Goal: Task Accomplishment & Management: Manage account settings

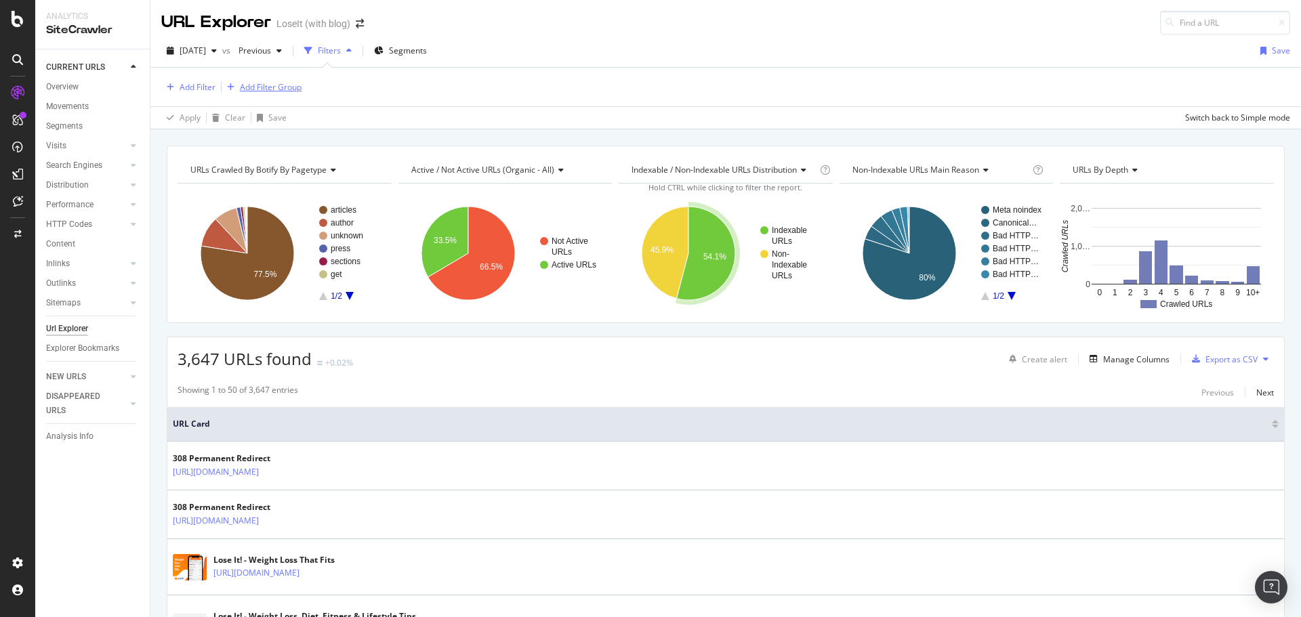
click at [259, 87] on div "Add Filter Group" at bounding box center [271, 87] width 62 height 12
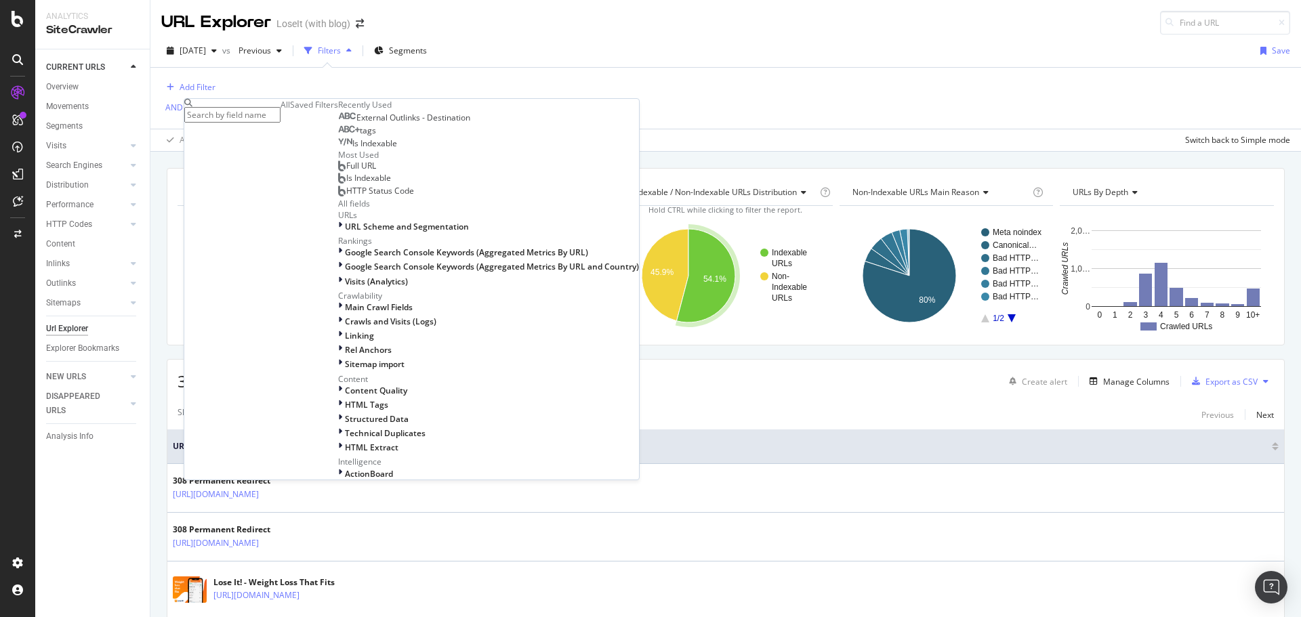
scroll to position [271, 0]
click at [338, 315] on div "Main Crawl Fields Crawls and Visits (Logs) Linking Rel Anchors Sitemap import" at bounding box center [488, 335] width 301 height 69
click at [338, 330] on div "Linking" at bounding box center [488, 336] width 301 height 12
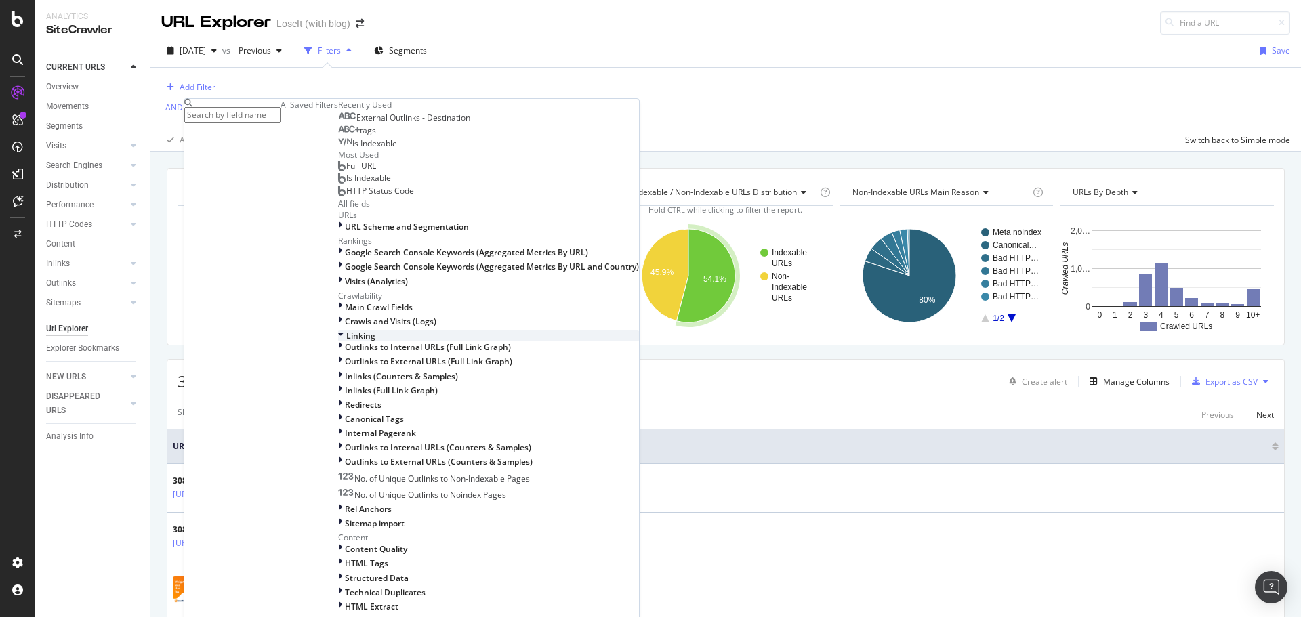
scroll to position [339, 0]
click at [345, 356] on span "Outlinks to External URLs (Full Link Graph)" at bounding box center [428, 362] width 167 height 12
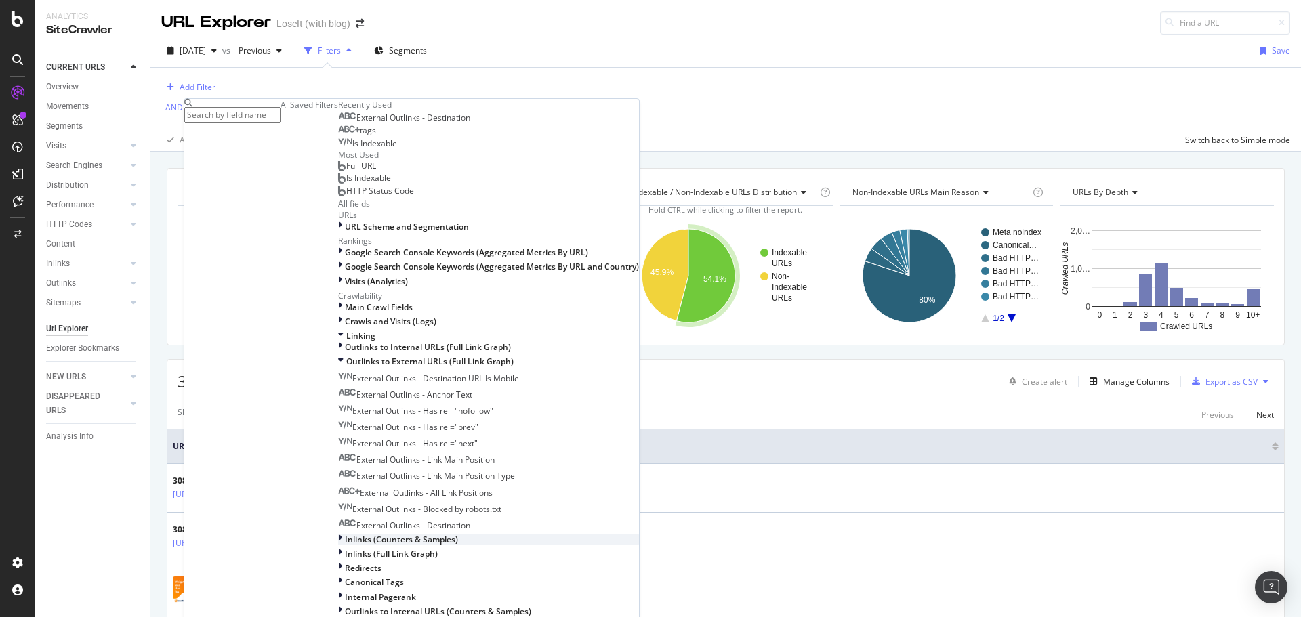
scroll to position [474, 0]
click at [356, 520] on span "External Outlinks - Destination" at bounding box center [413, 526] width 114 height 12
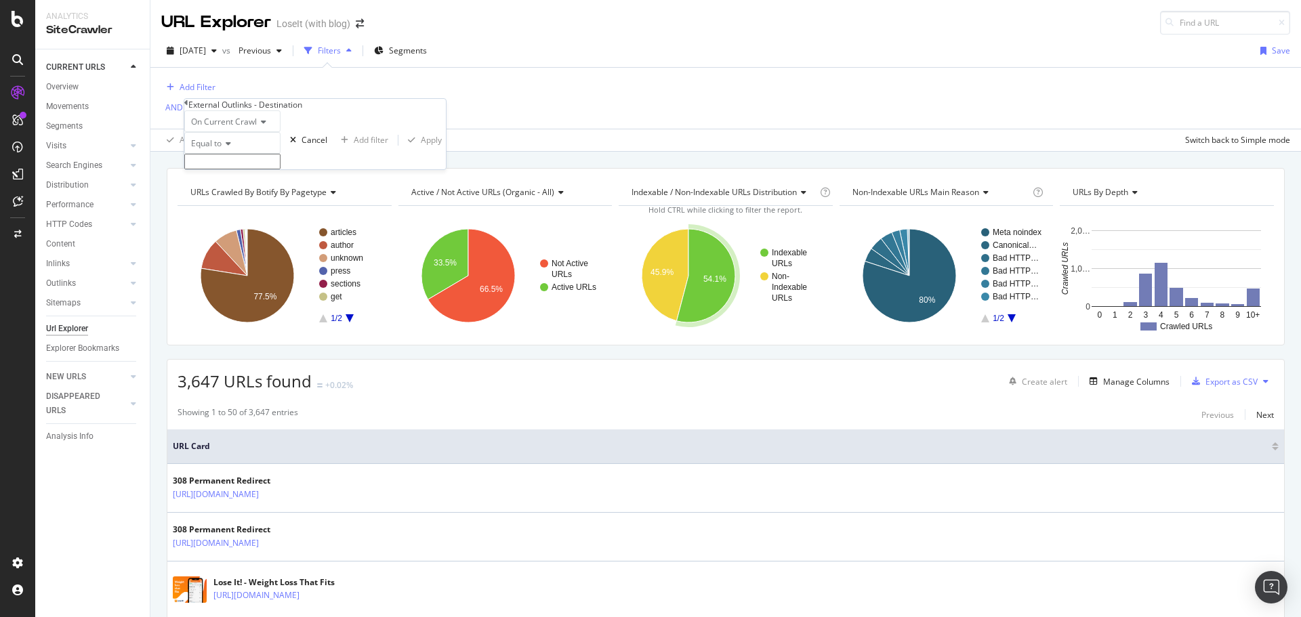
click at [229, 148] on icon at bounding box center [225, 144] width 9 height 8
click at [240, 254] on div "Contains" at bounding box center [232, 247] width 95 height 14
drag, startPoint x: 254, startPoint y: 188, endPoint x: 257, endPoint y: 175, distance: 13.2
click at [254, 169] on input "text" at bounding box center [232, 162] width 96 height 16
type input "everydayhealth.com"
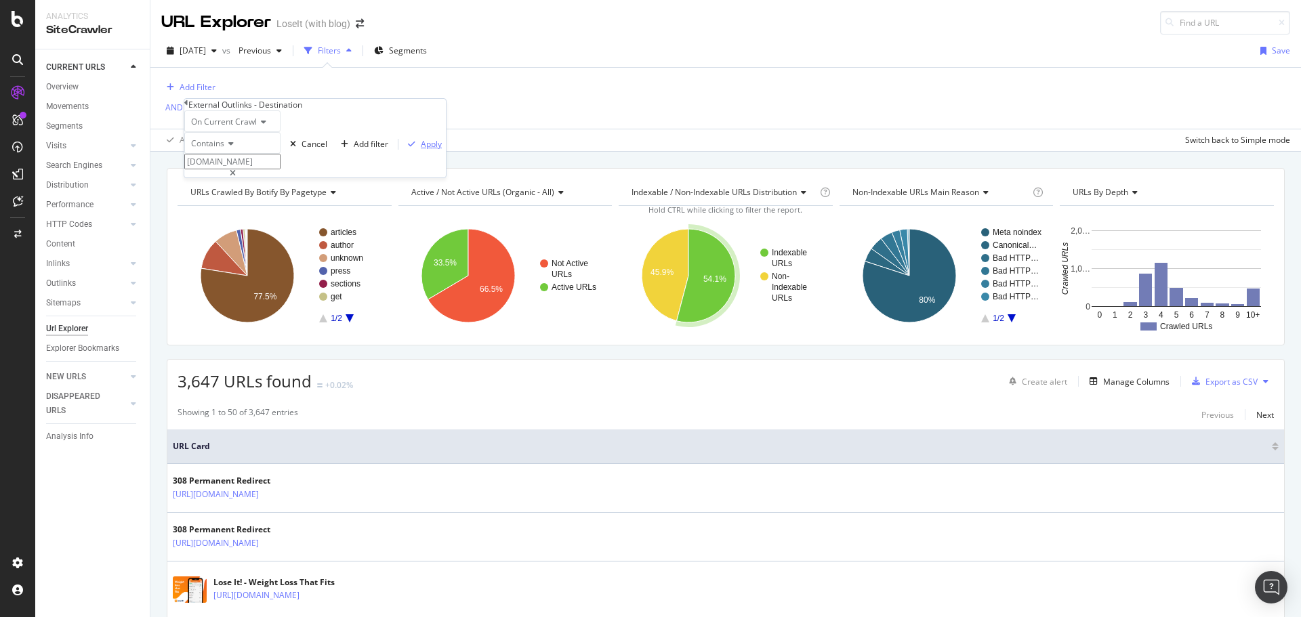
click at [421, 150] on div "Apply" at bounding box center [431, 144] width 21 height 12
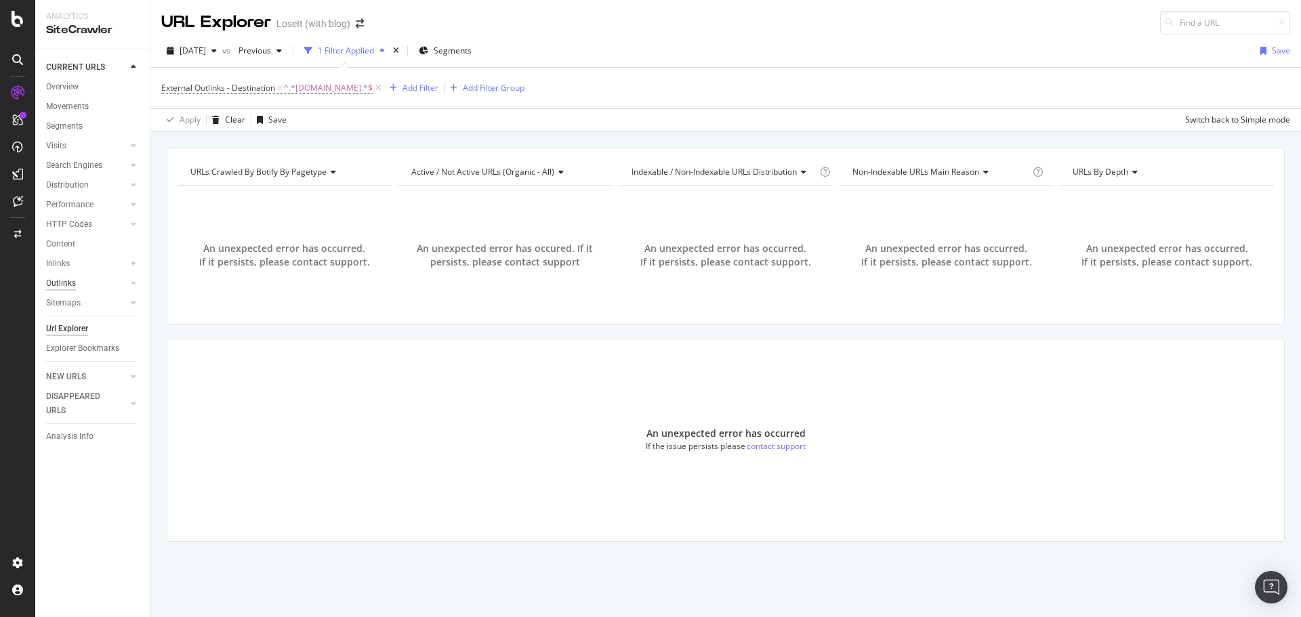
click at [72, 280] on div "Outlinks" at bounding box center [61, 283] width 30 height 14
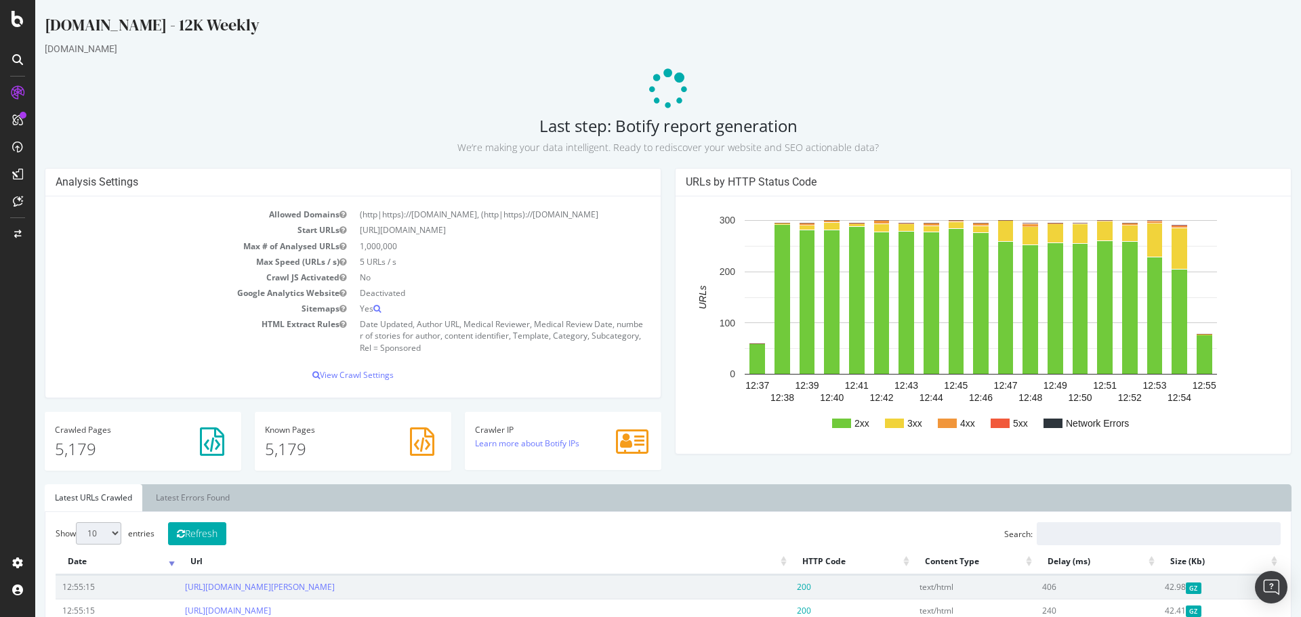
click at [16, 22] on icon at bounding box center [18, 19] width 12 height 16
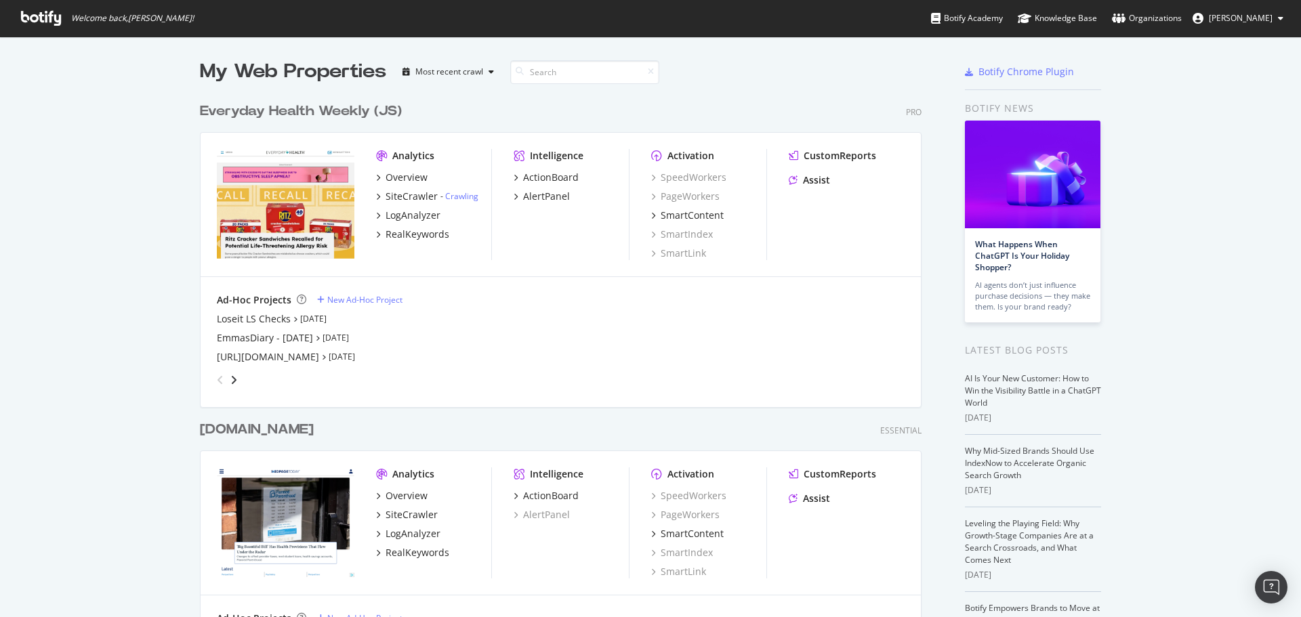
scroll to position [607, 1280]
click at [297, 110] on div "Everyday Health Weekly (JS)" at bounding box center [301, 112] width 202 height 20
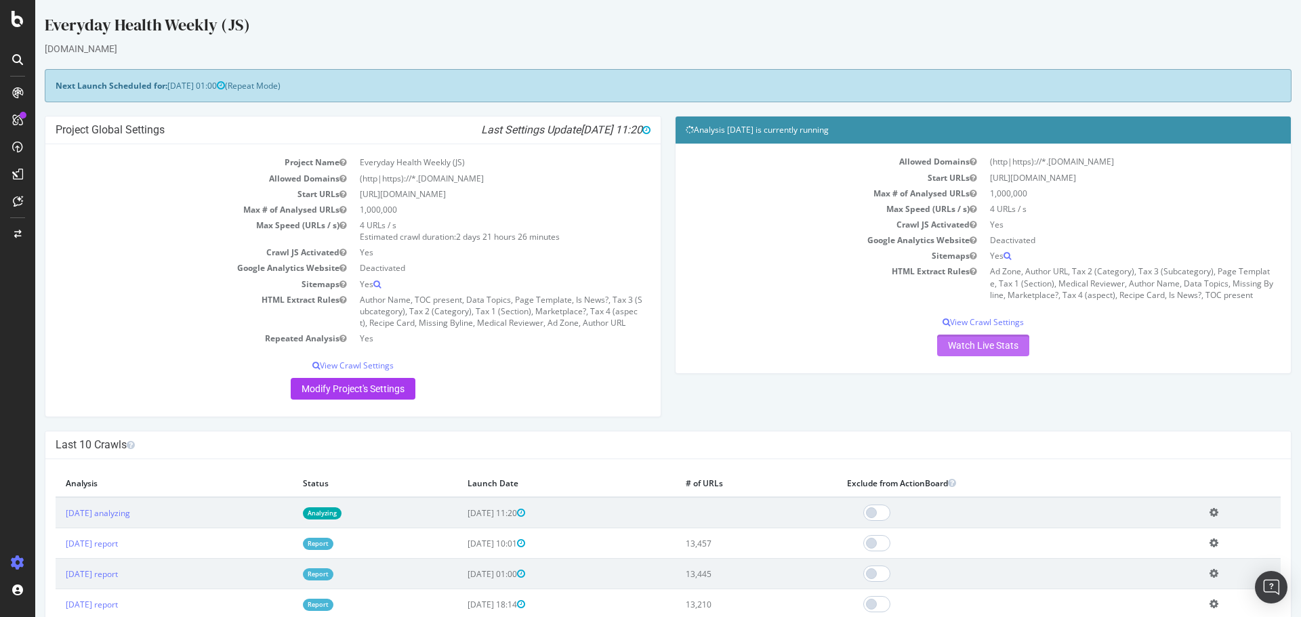
click at [984, 344] on link "Watch Live Stats" at bounding box center [983, 346] width 92 height 22
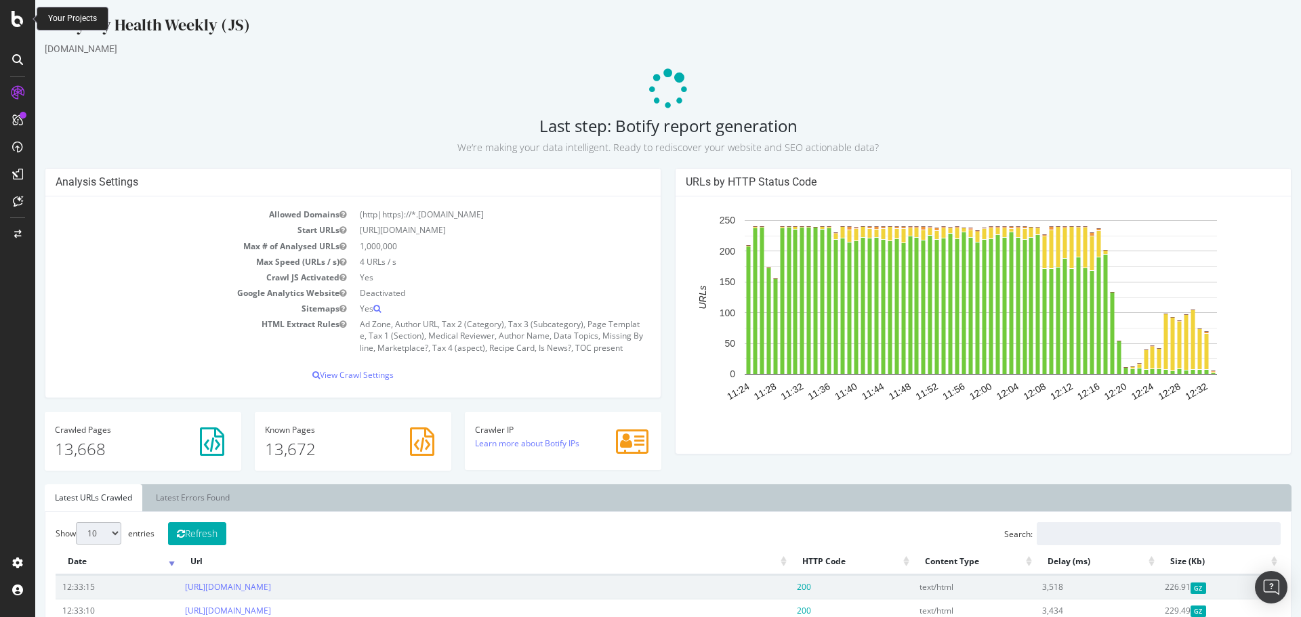
click at [20, 18] on icon at bounding box center [18, 19] width 12 height 16
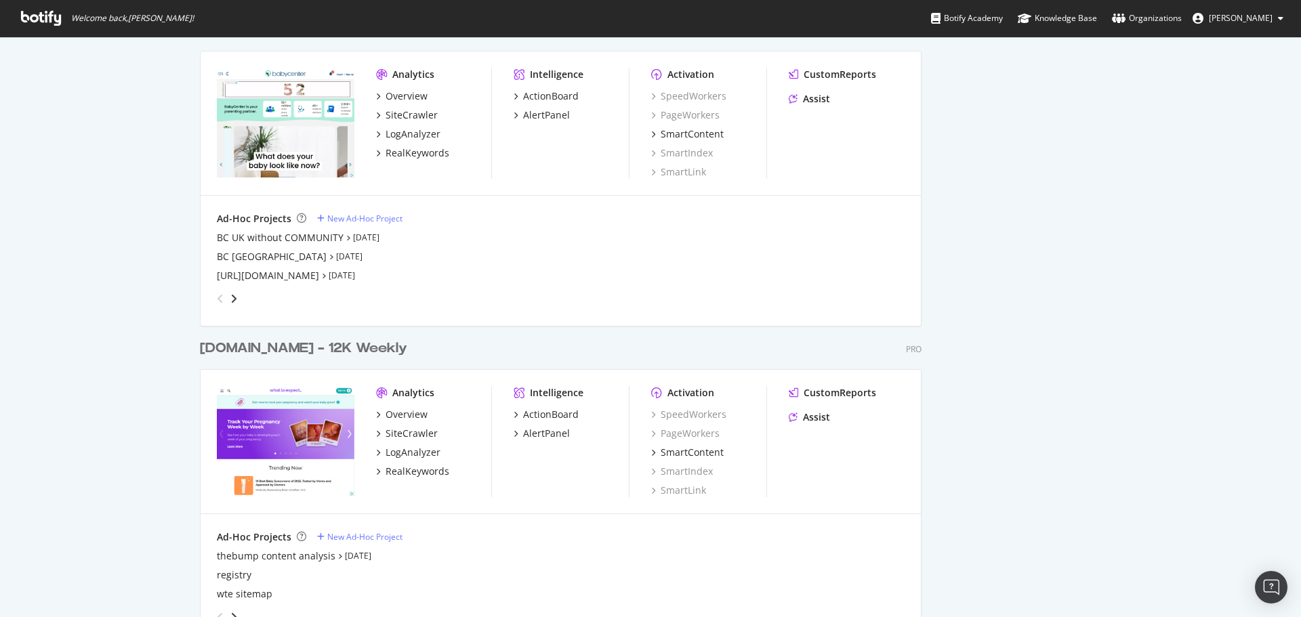
scroll to position [1964, 0]
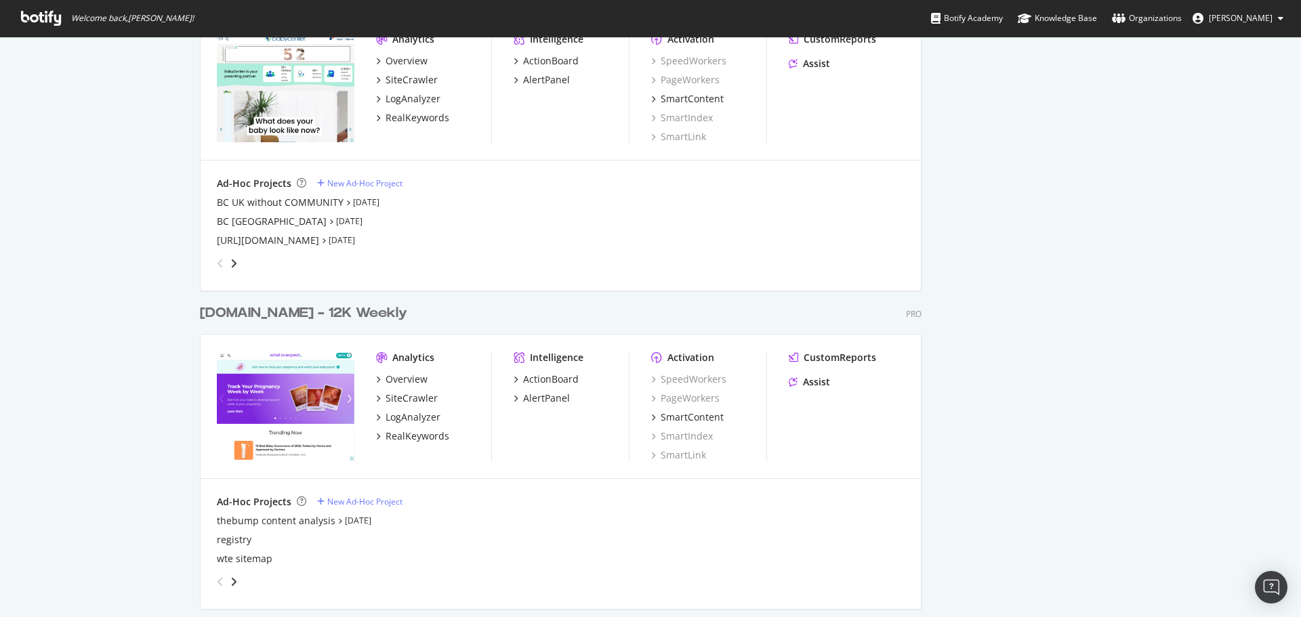
click at [291, 308] on div "whattoexpect.com - 12K Weekly" at bounding box center [303, 313] width 207 height 20
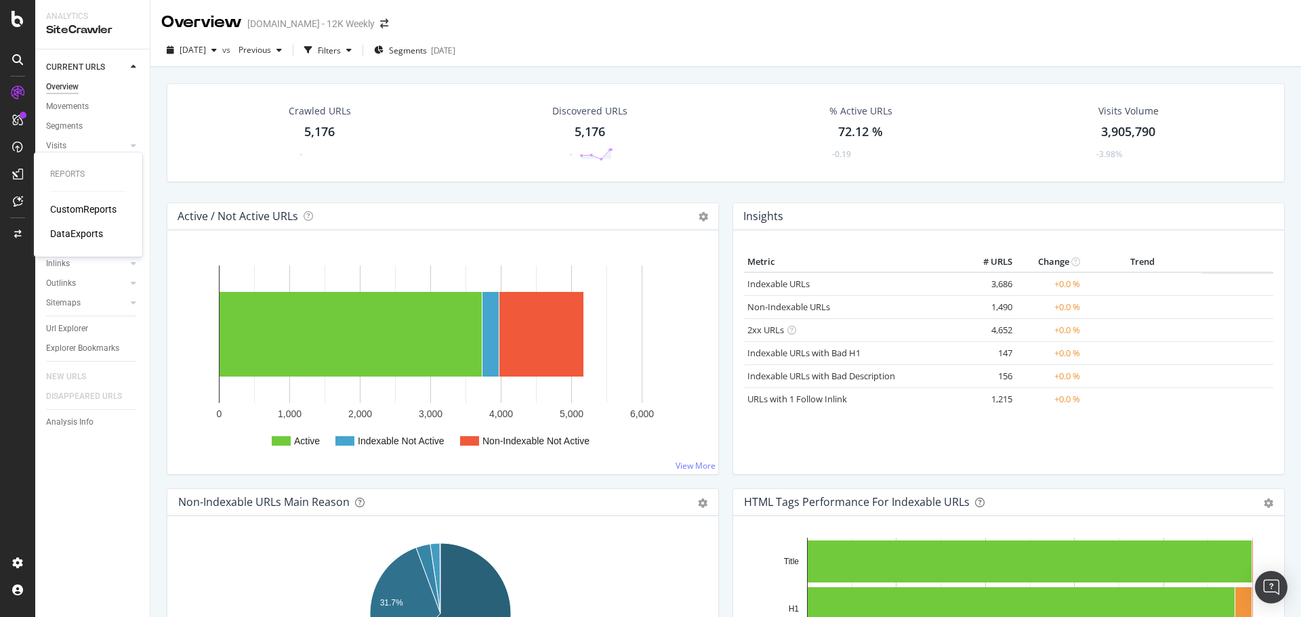
click at [72, 205] on div "CustomReports" at bounding box center [83, 210] width 66 height 14
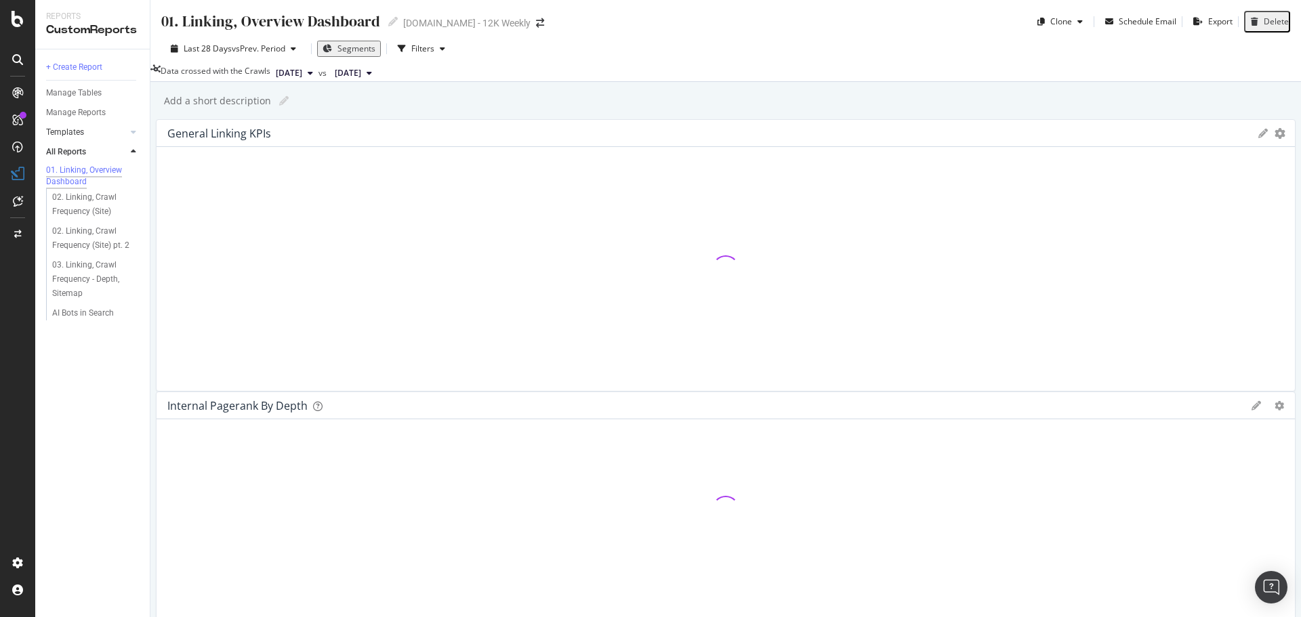
click at [87, 130] on link "Templates" at bounding box center [86, 132] width 81 height 14
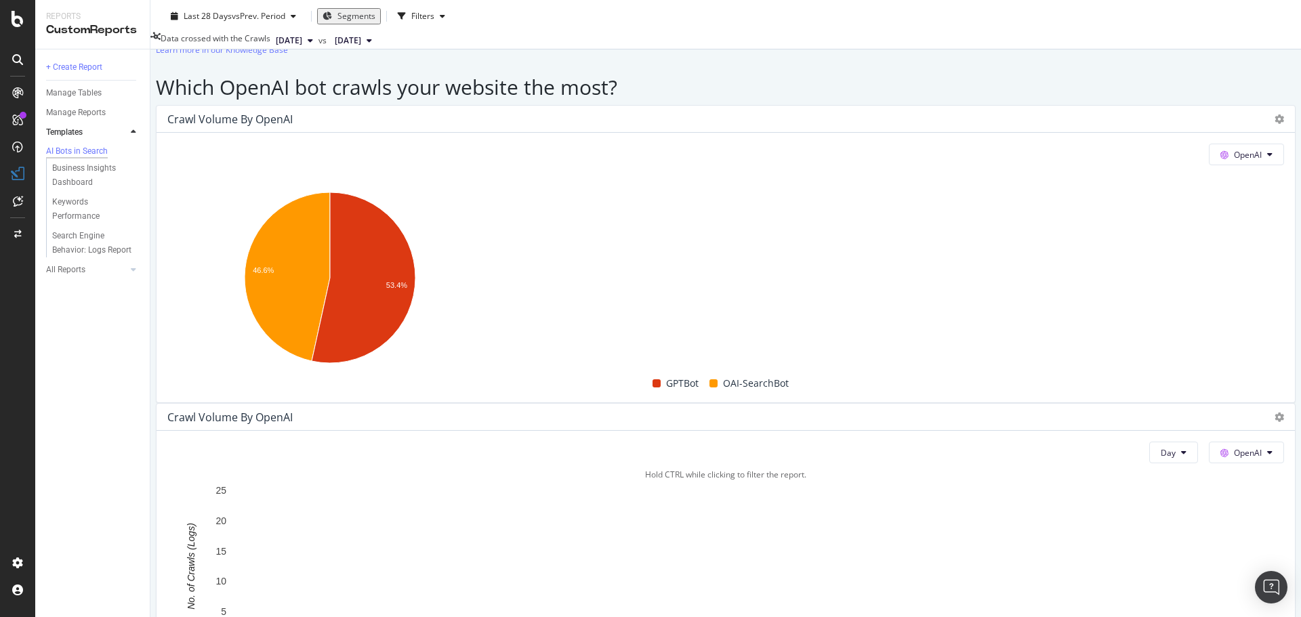
scroll to position [1016, 0]
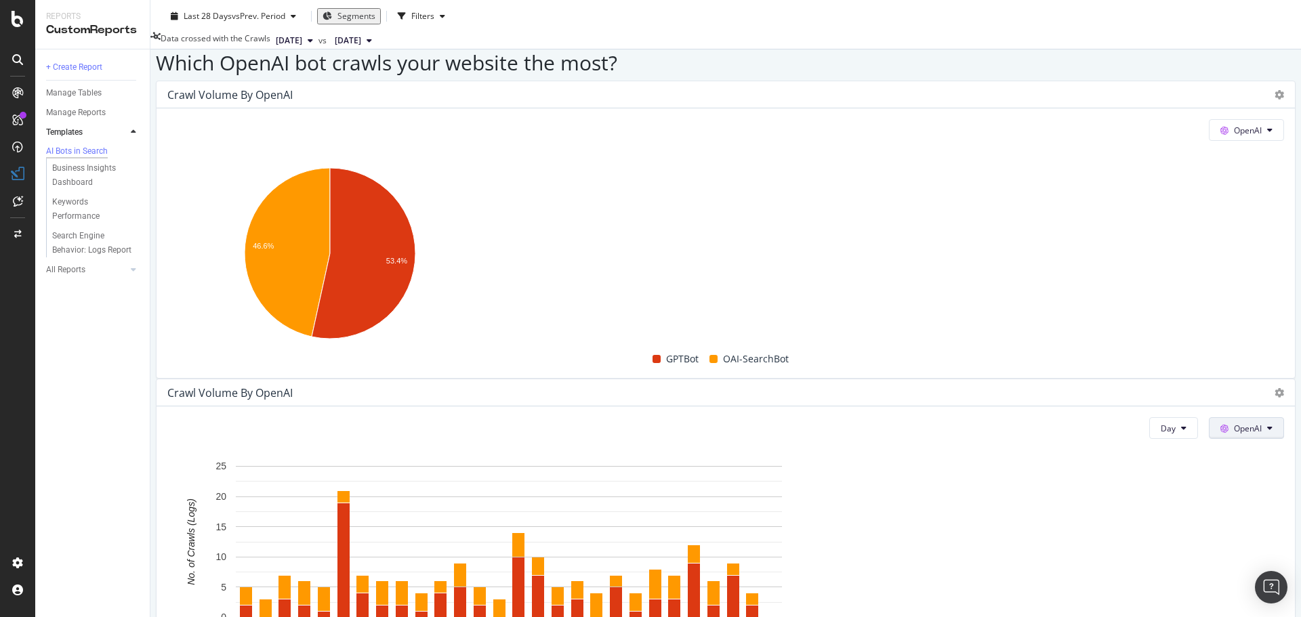
click at [1208, 417] on button "OpenAI" at bounding box center [1245, 428] width 75 height 22
click at [1216, 377] on span "Other AI Bots" at bounding box center [1224, 380] width 50 height 12
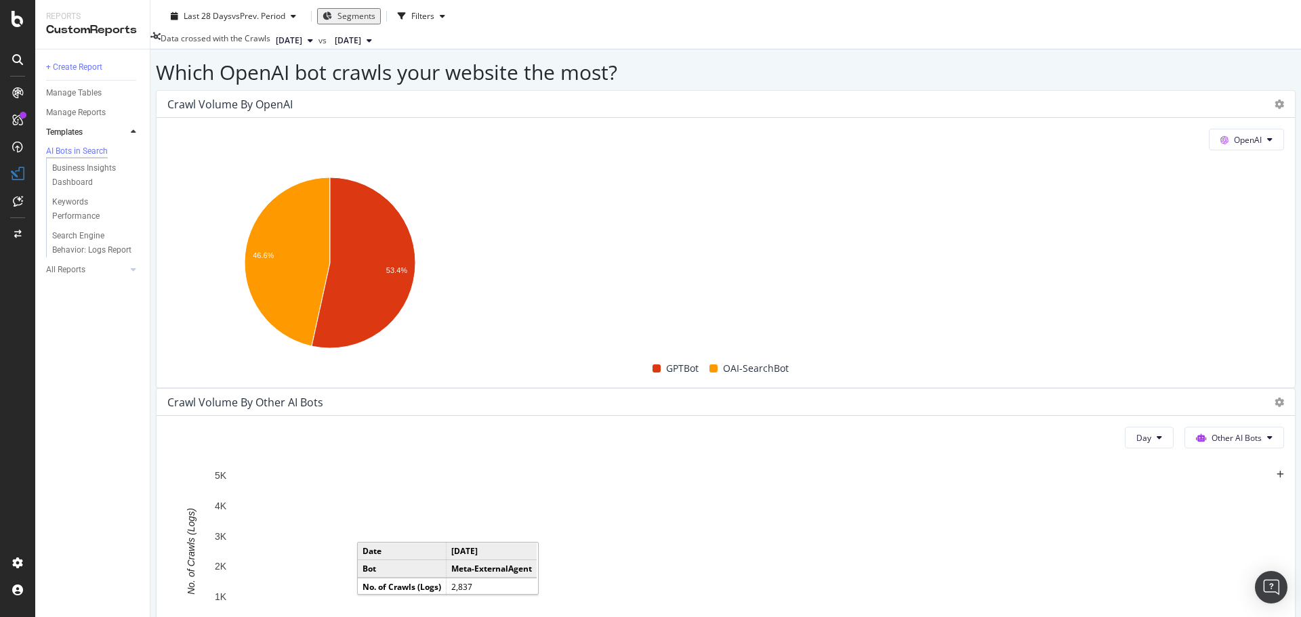
scroll to position [881, 0]
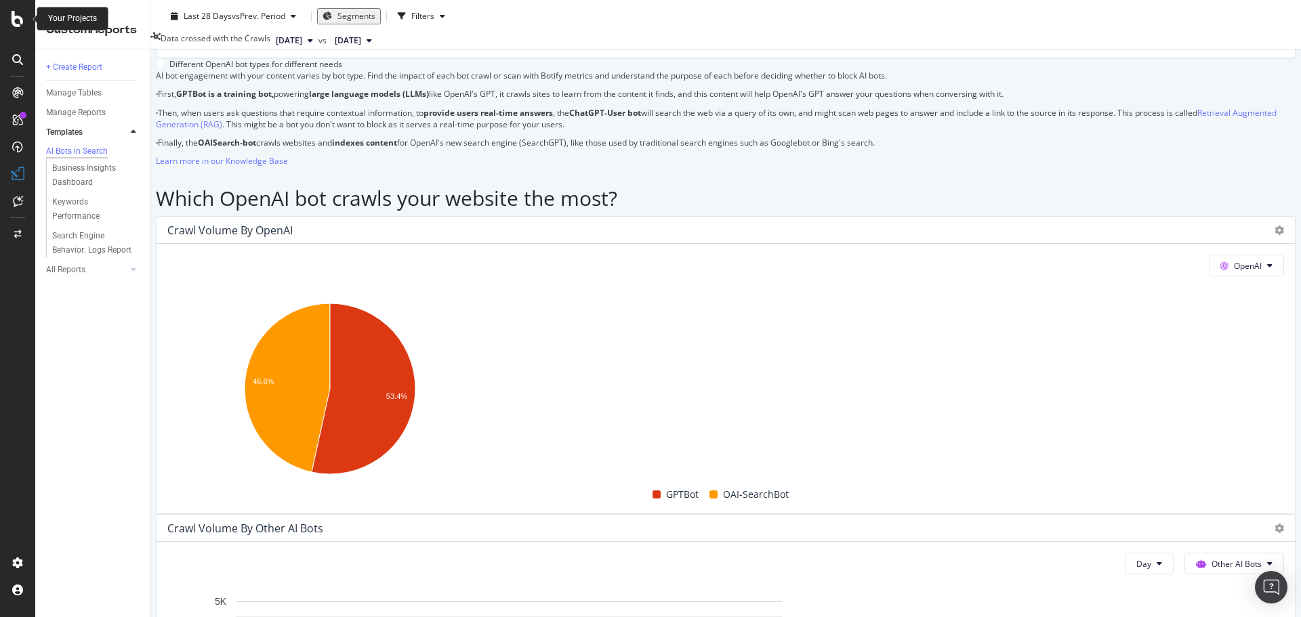
click at [5, 19] on div at bounding box center [17, 19] width 33 height 16
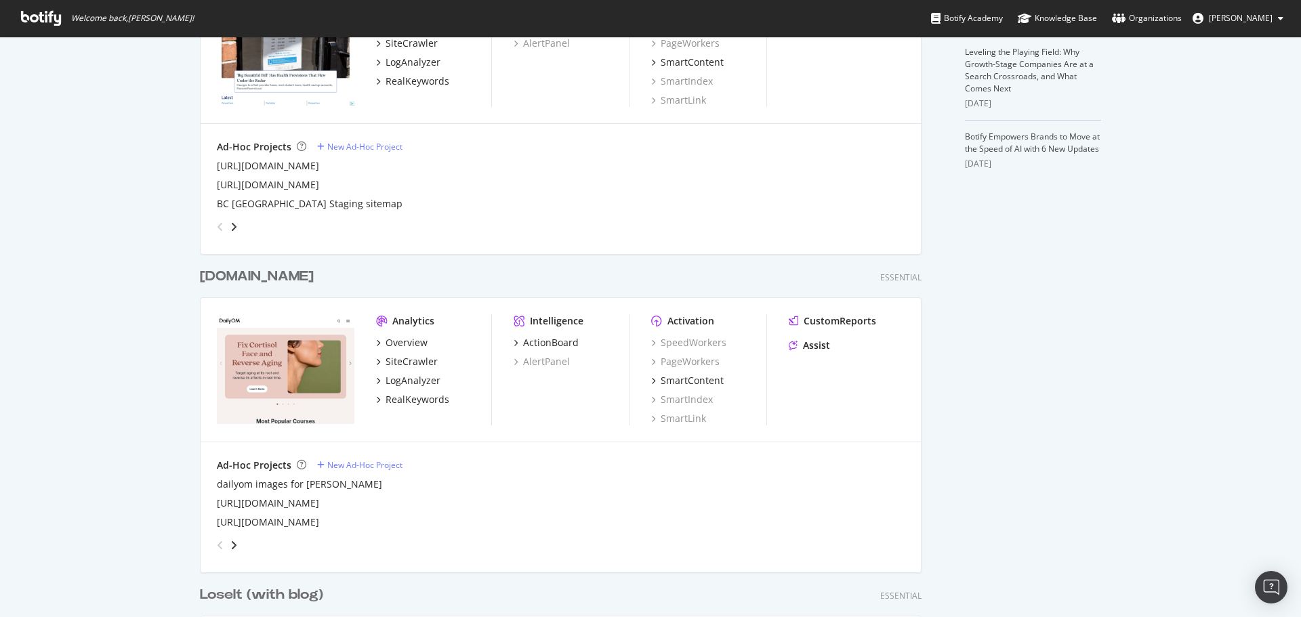
scroll to position [474, 0]
click at [256, 276] on div "dailyom.com" at bounding box center [257, 274] width 114 height 20
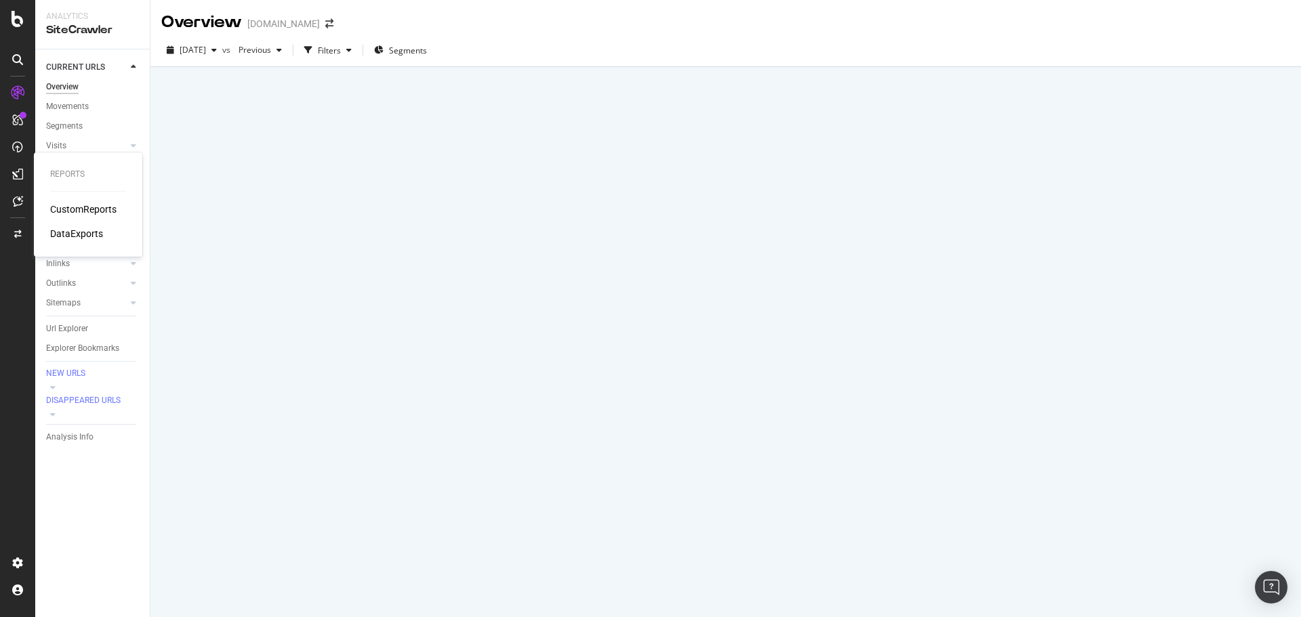
click at [69, 231] on div "DataExports" at bounding box center [76, 234] width 53 height 14
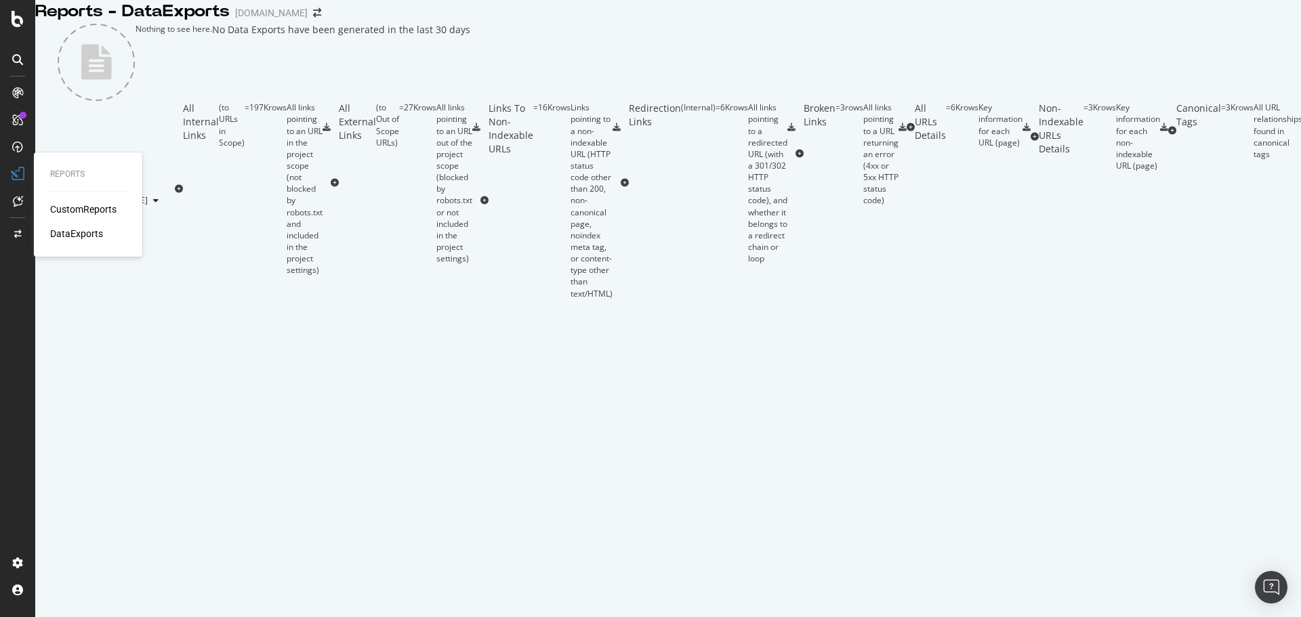
click at [67, 207] on div "CustomReports" at bounding box center [83, 210] width 66 height 14
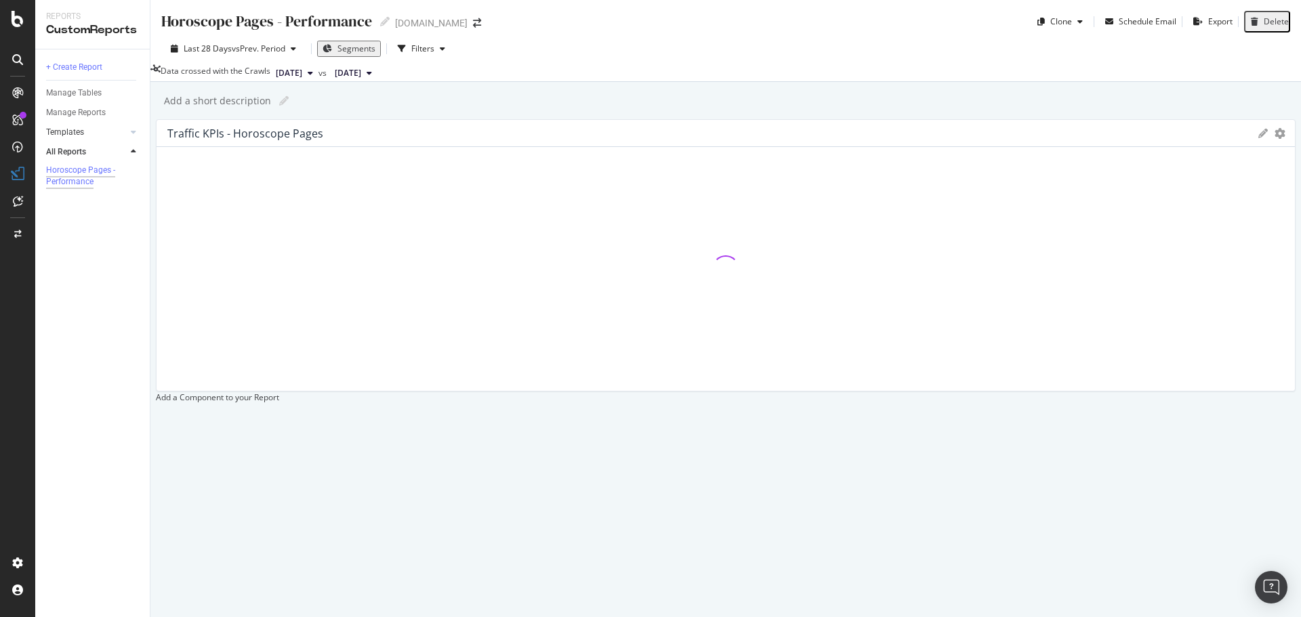
click at [90, 135] on link "Templates" at bounding box center [86, 132] width 81 height 14
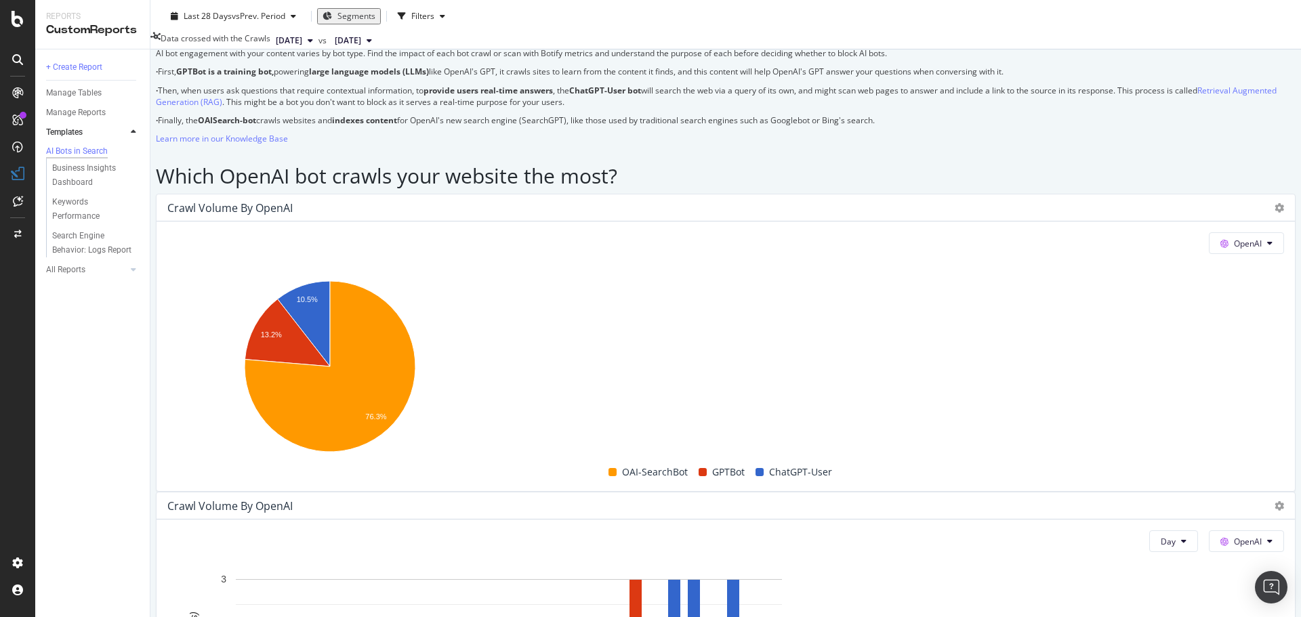
scroll to position [1016, 0]
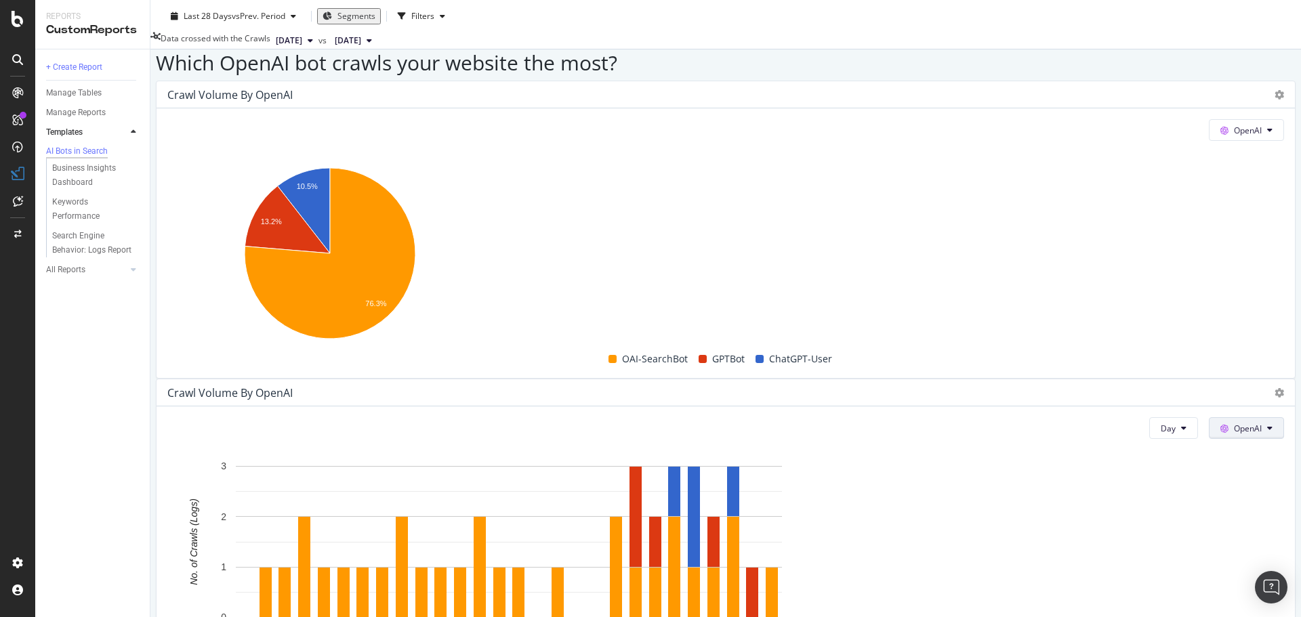
click at [1217, 417] on button "OpenAI" at bounding box center [1245, 428] width 75 height 22
click at [1224, 371] on div "Other AI Bots" at bounding box center [1212, 380] width 93 height 20
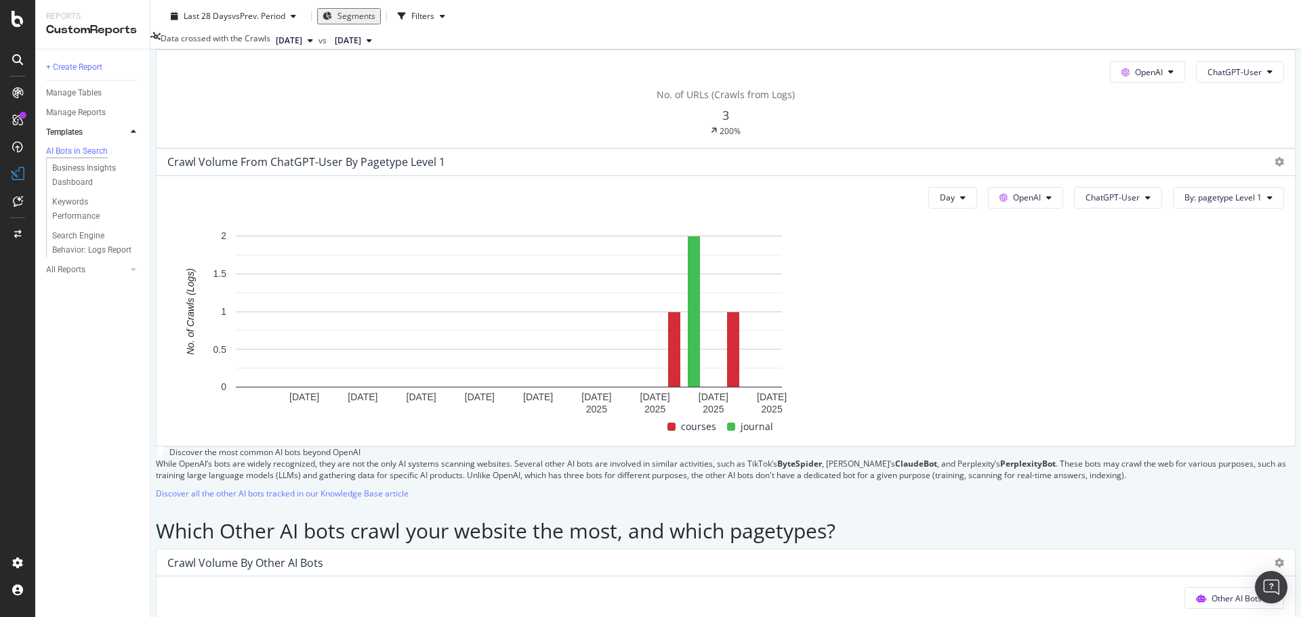
scroll to position [1239, 0]
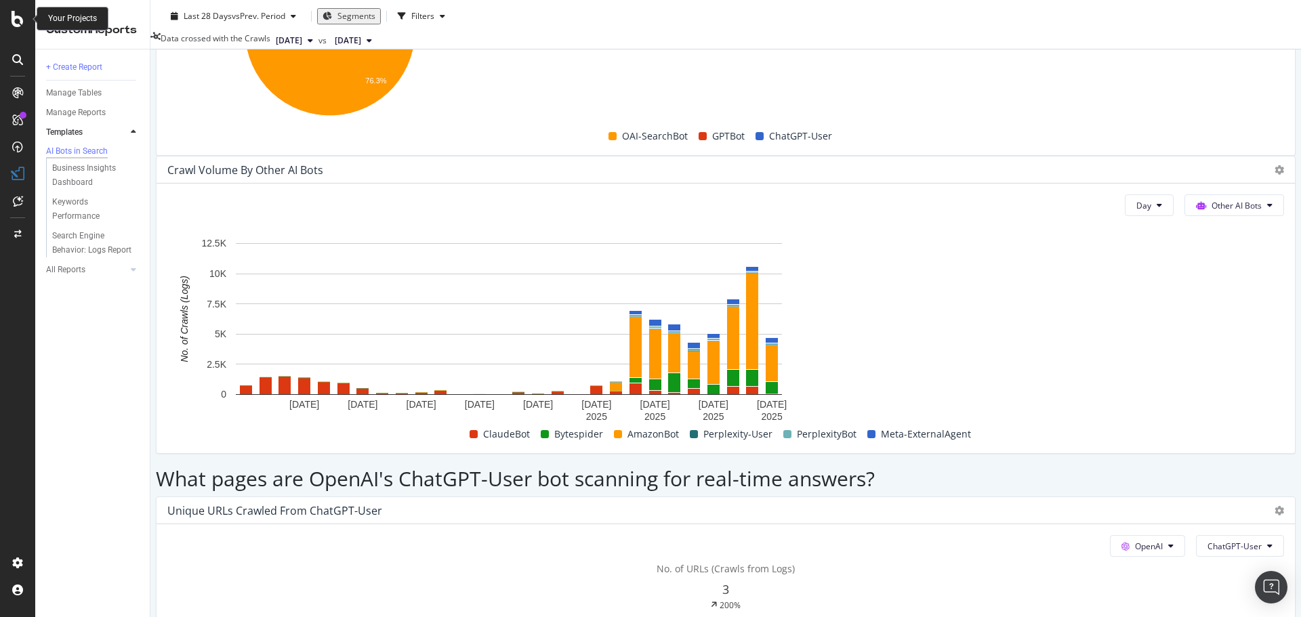
click at [16, 20] on icon at bounding box center [18, 19] width 12 height 16
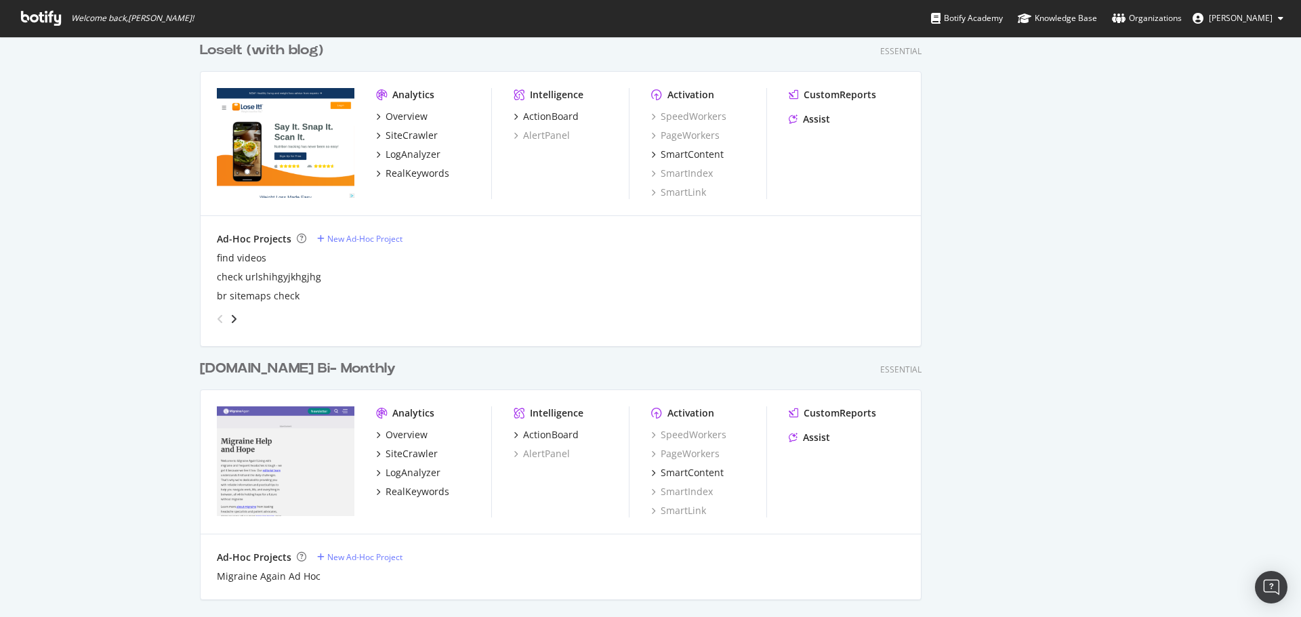
scroll to position [1355, 0]
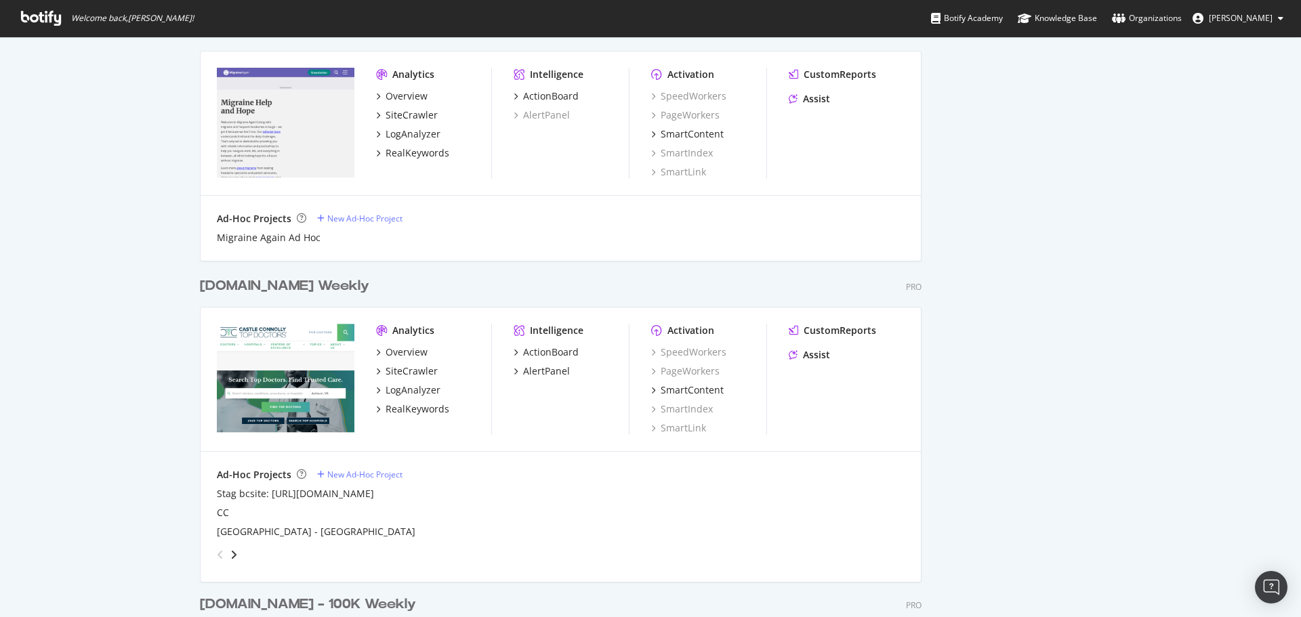
click at [343, 288] on div "castleconnolly.com Weekly" at bounding box center [284, 286] width 169 height 20
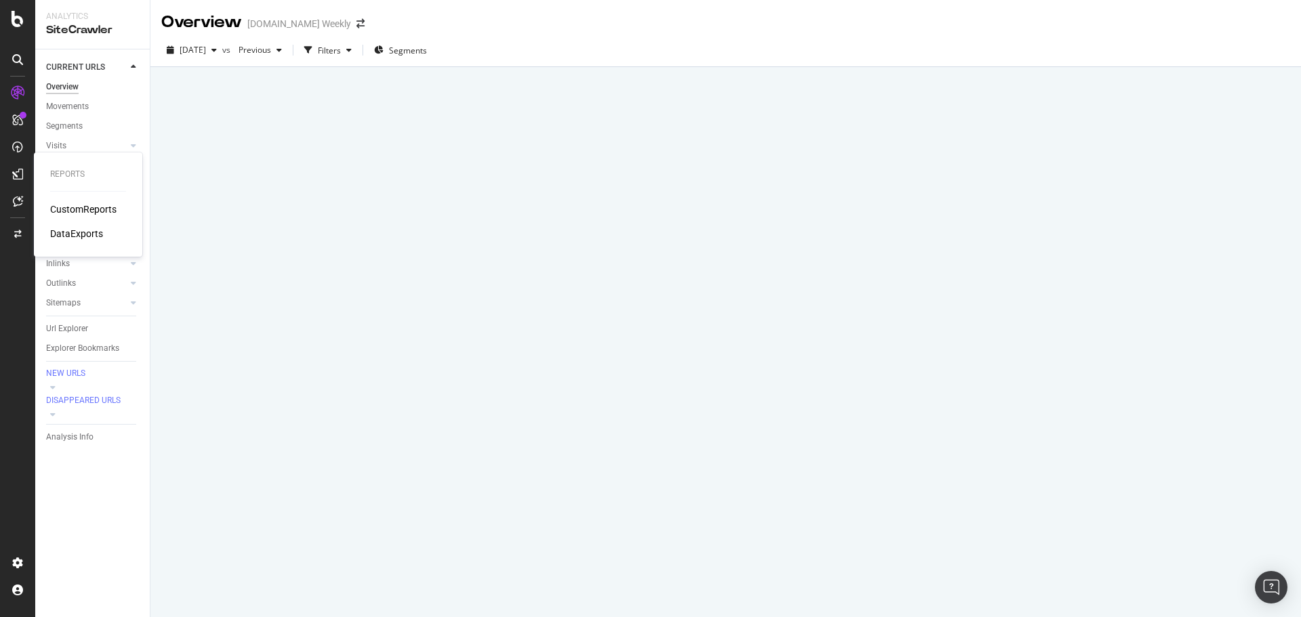
click at [64, 207] on div "CustomReports" at bounding box center [83, 210] width 66 height 14
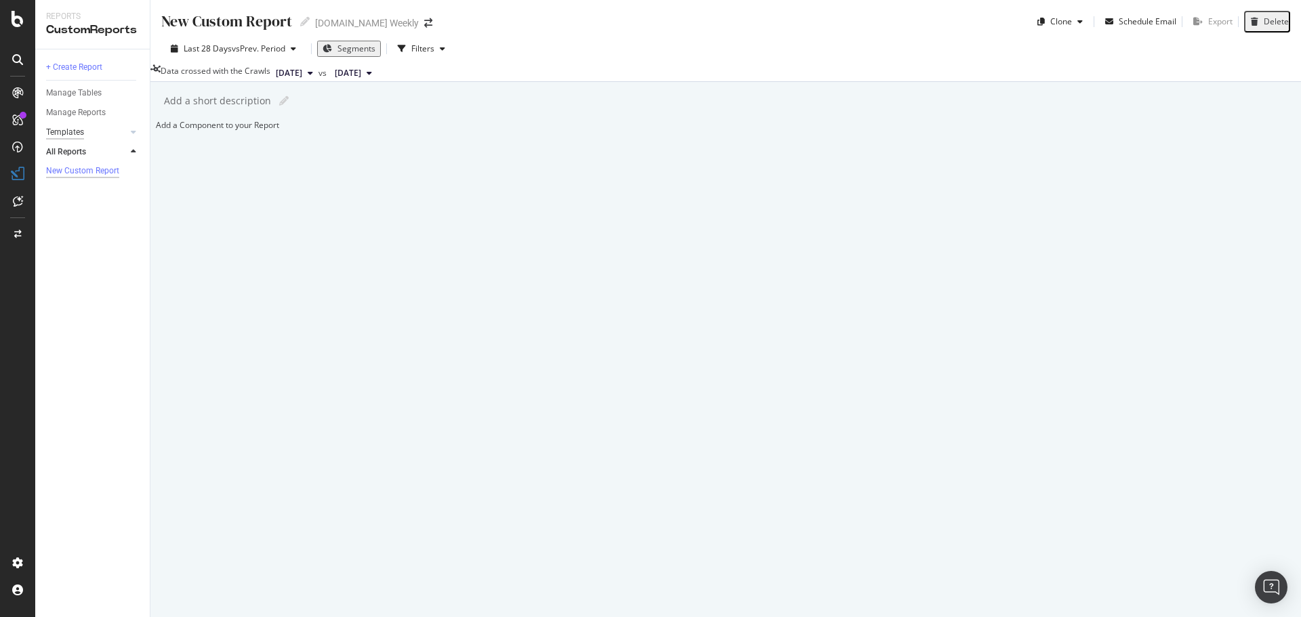
click at [77, 129] on div "Templates" at bounding box center [65, 132] width 38 height 14
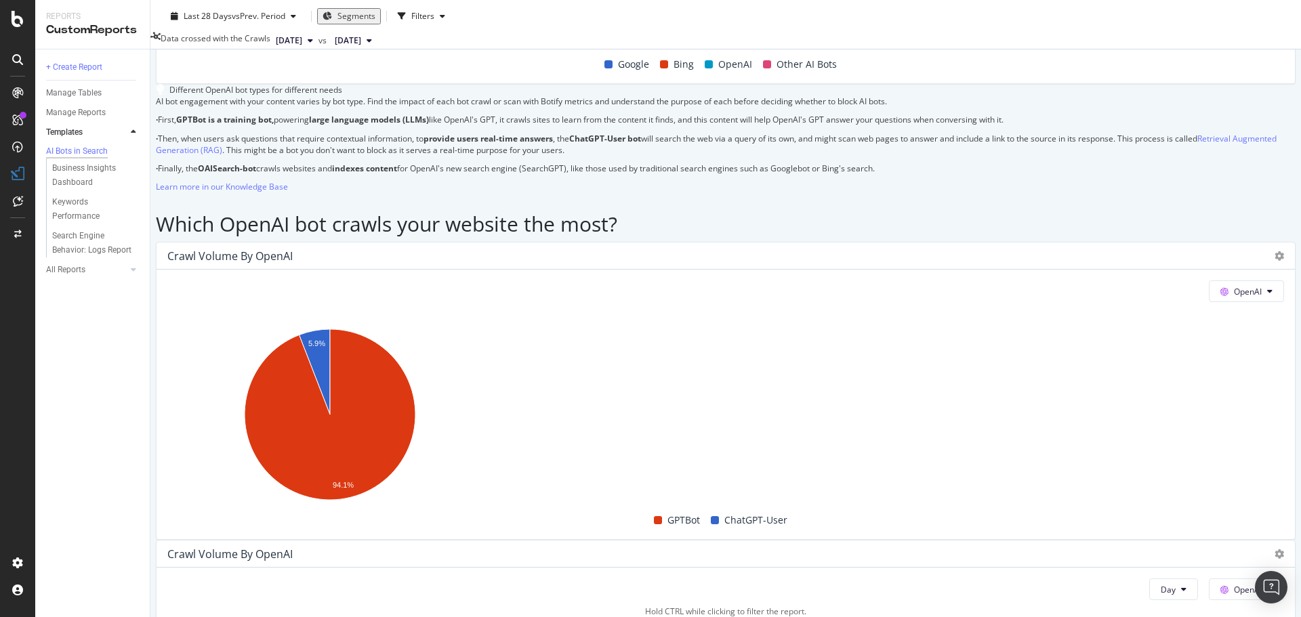
scroll to position [1016, 0]
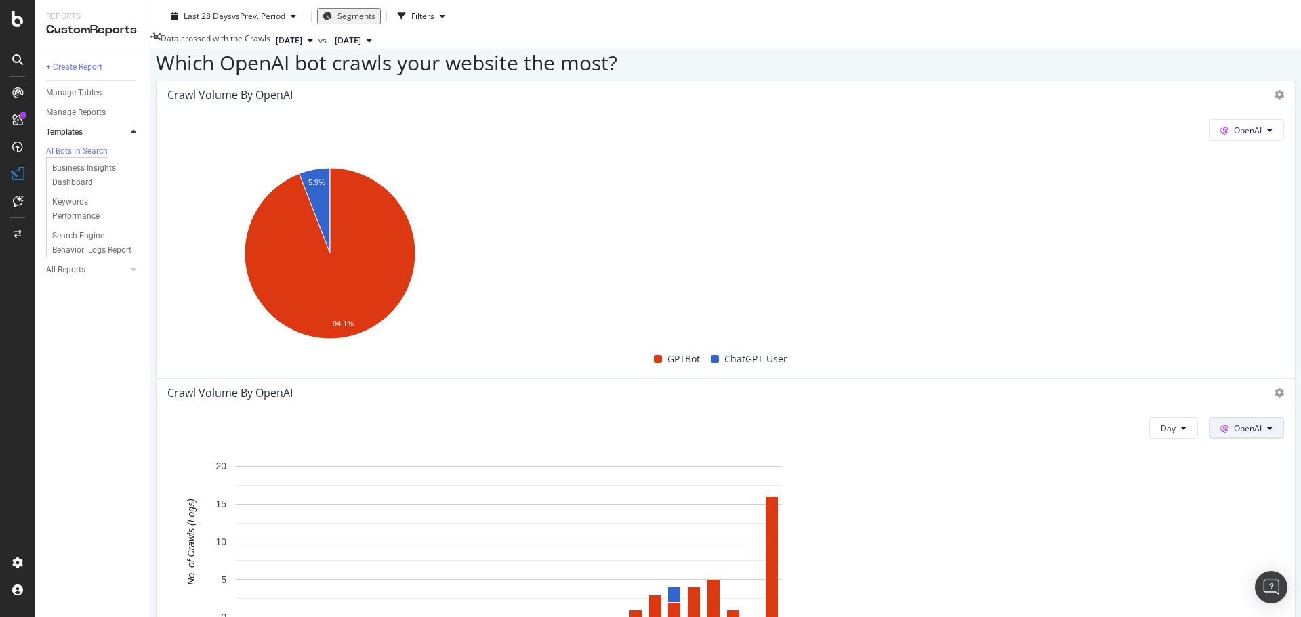
click at [1233, 423] on span "OpenAI" at bounding box center [1247, 429] width 28 height 12
click at [1212, 380] on span "Other AI Bots" at bounding box center [1224, 380] width 50 height 12
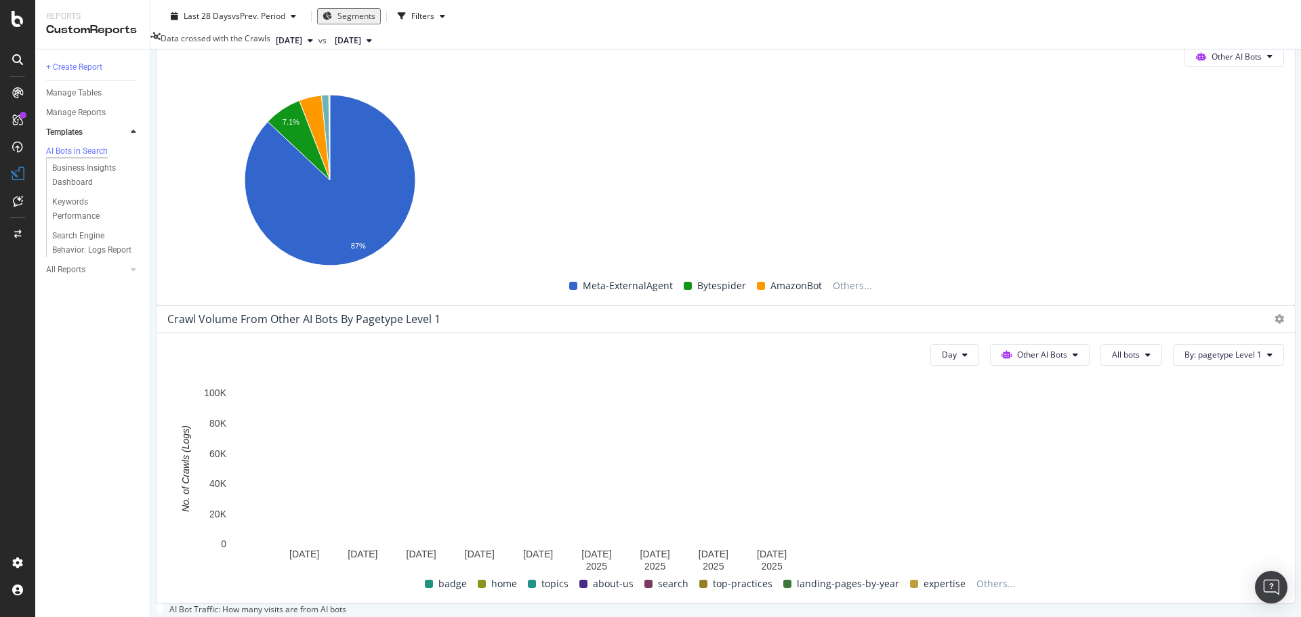
scroll to position [1984, 0]
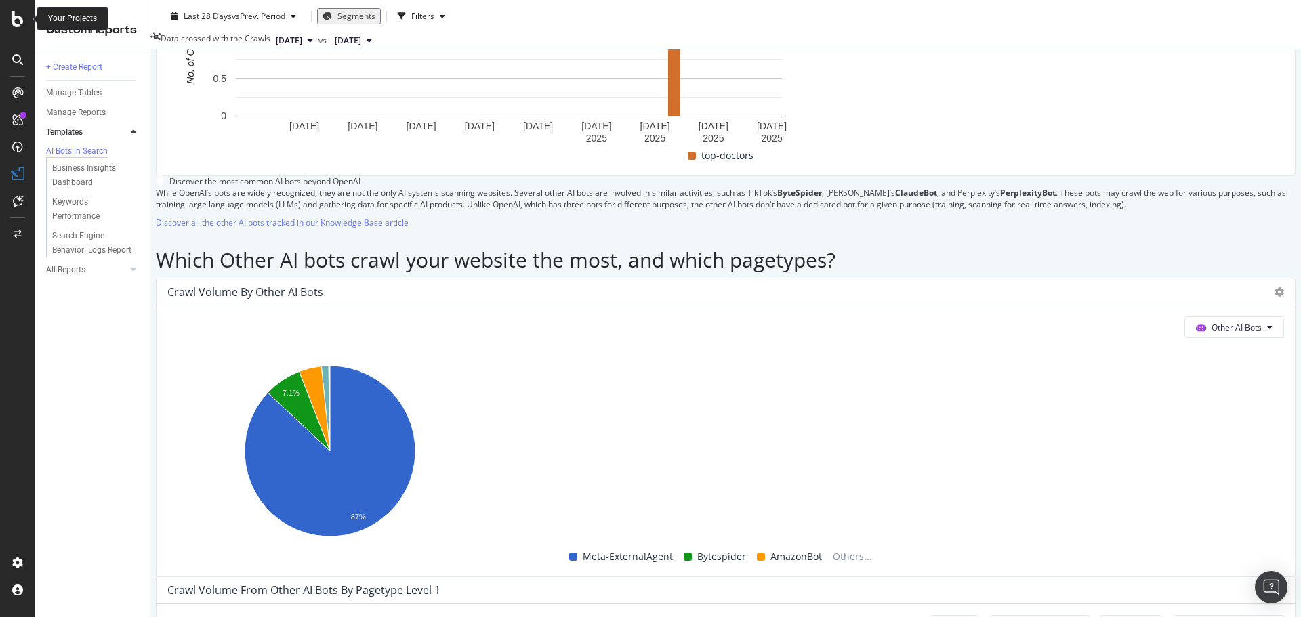
click at [19, 26] on icon at bounding box center [18, 19] width 12 height 16
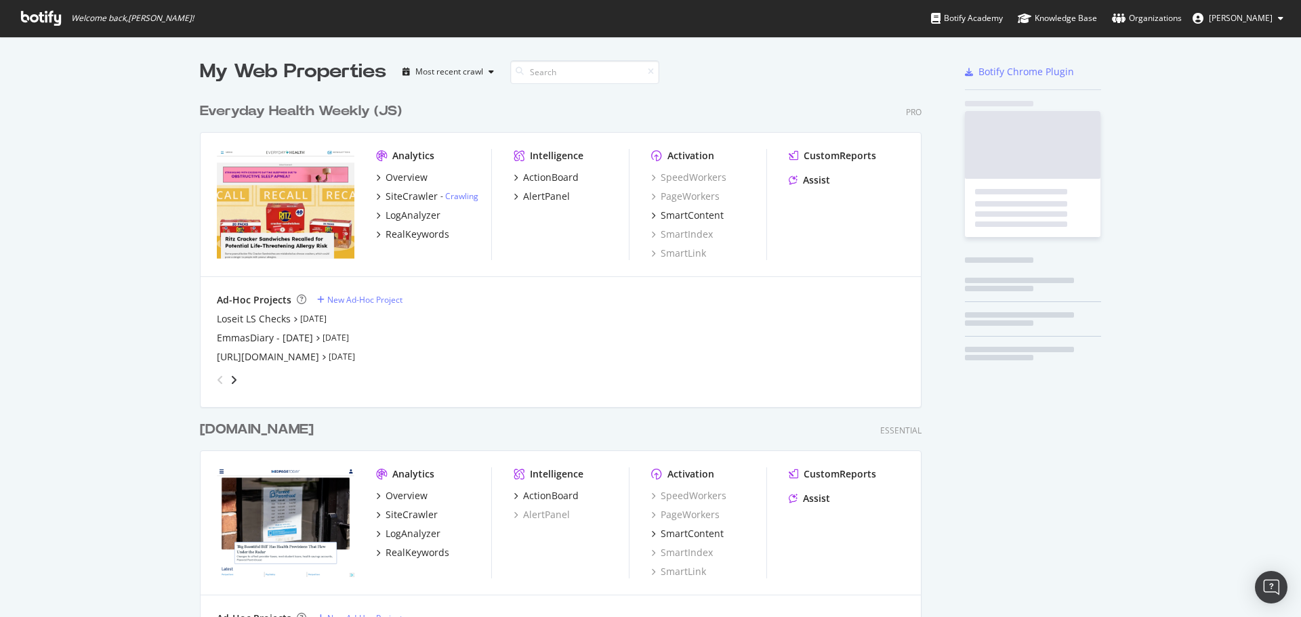
scroll to position [607, 1280]
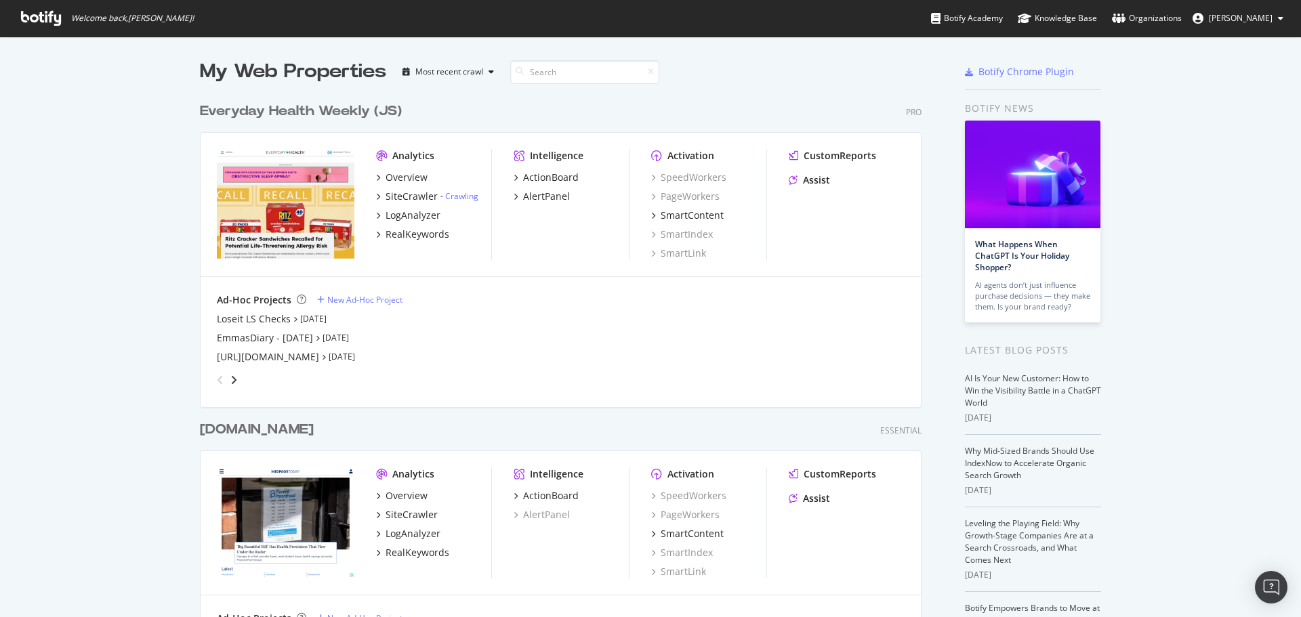
click at [311, 112] on div "Everyday Health Weekly (JS)" at bounding box center [301, 112] width 202 height 20
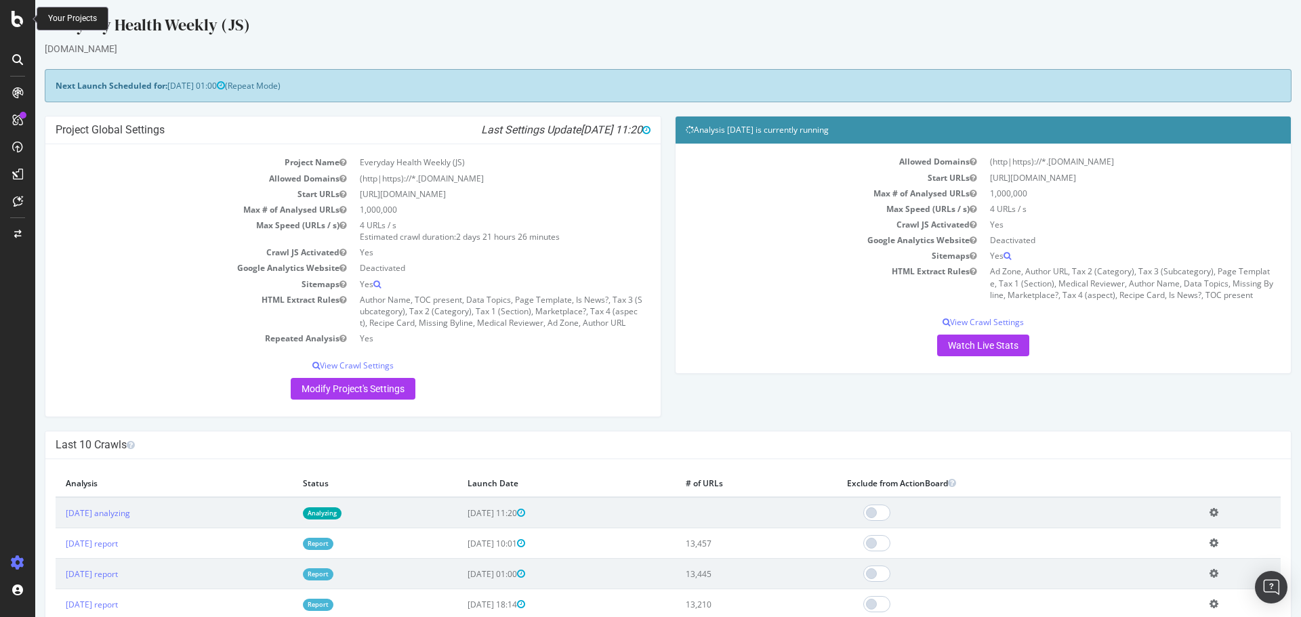
click at [16, 17] on icon at bounding box center [18, 19] width 12 height 16
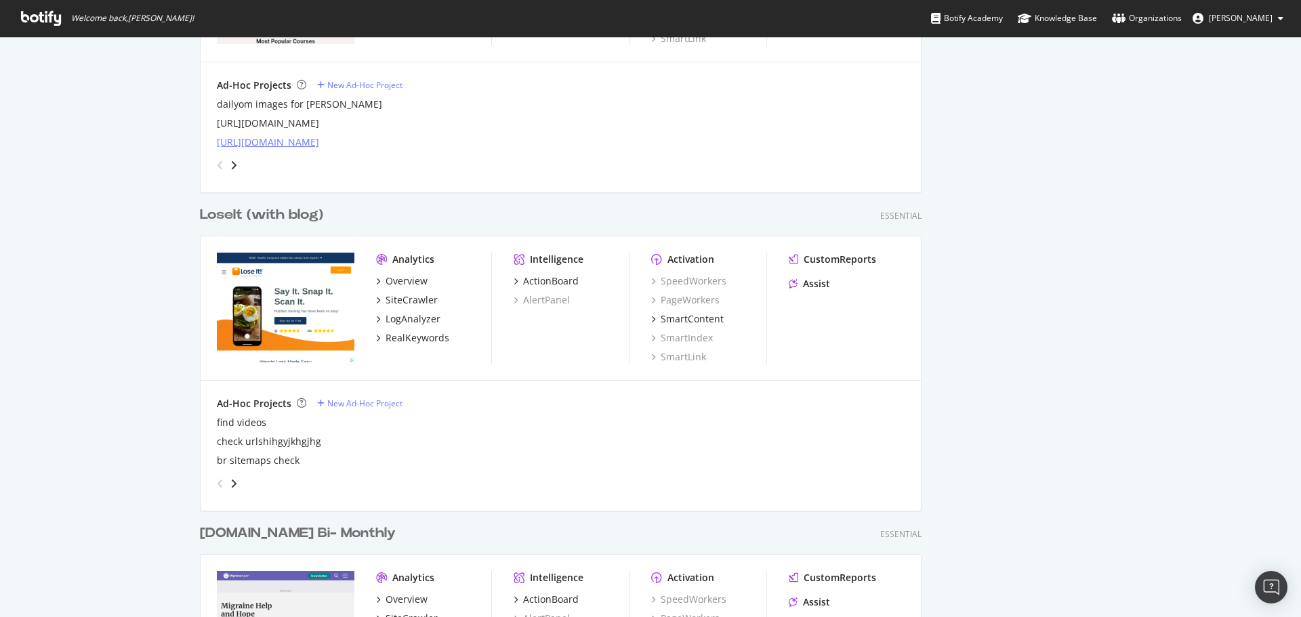
scroll to position [813, 0]
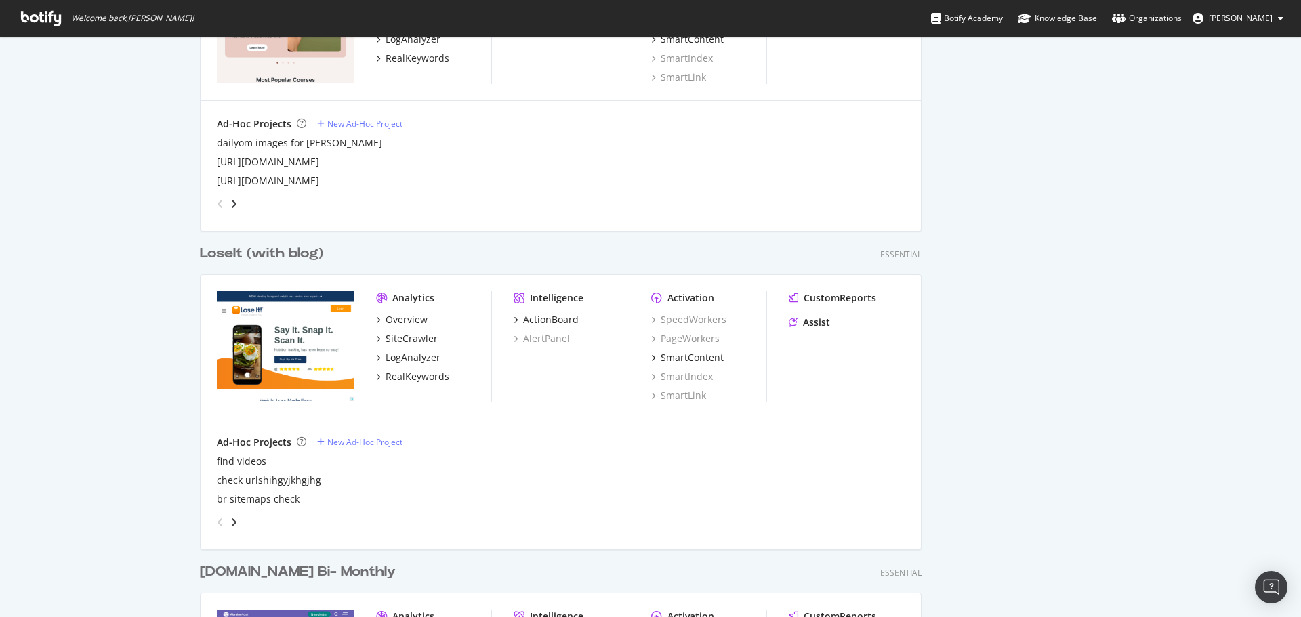
click at [255, 259] on div "LoseIt (with blog)" at bounding box center [261, 254] width 123 height 20
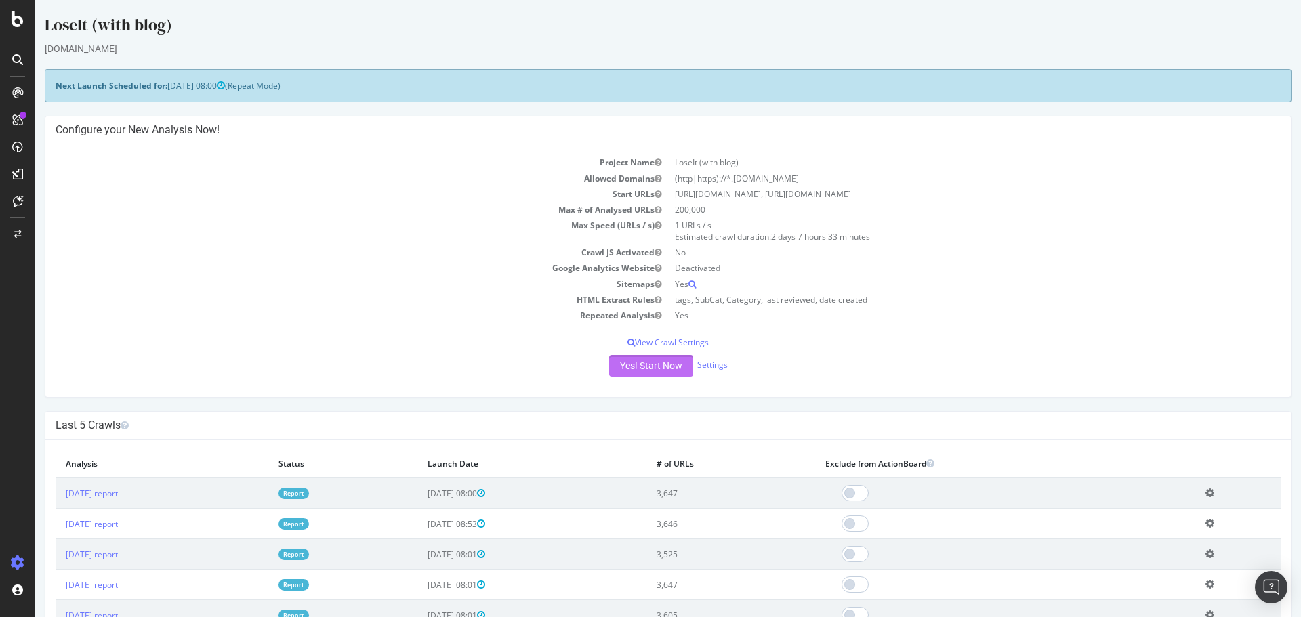
click at [652, 372] on button "Yes! Start Now" at bounding box center [651, 366] width 84 height 22
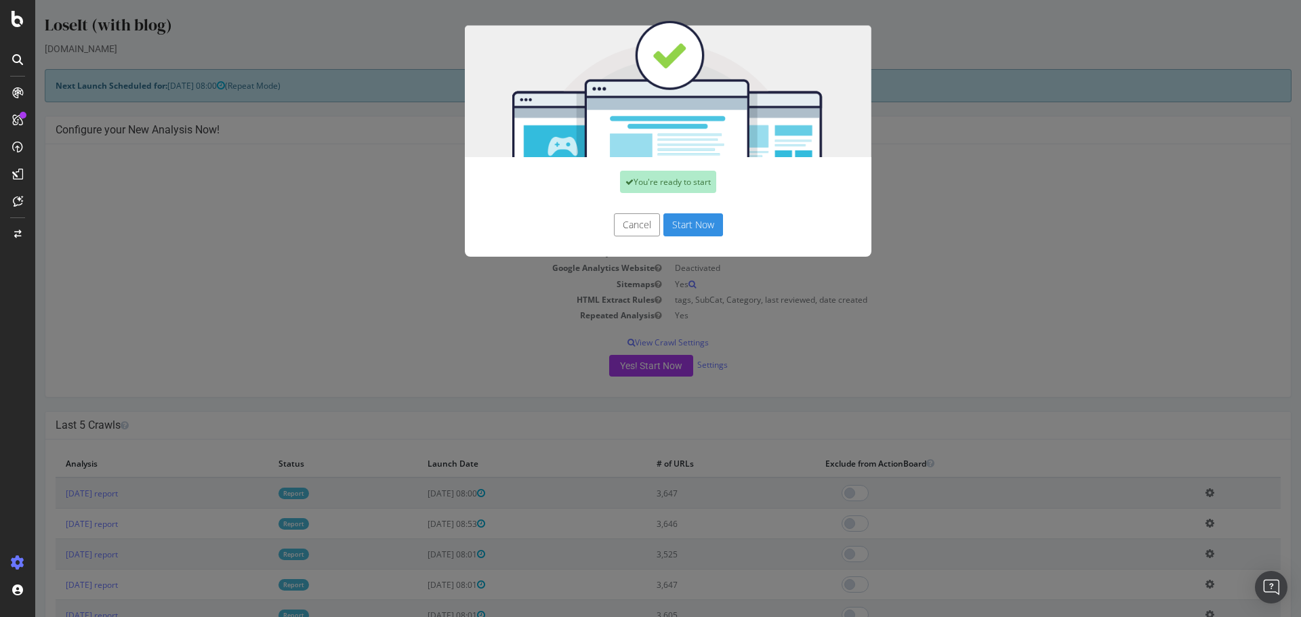
click at [689, 226] on button "Start Now" at bounding box center [693, 224] width 60 height 23
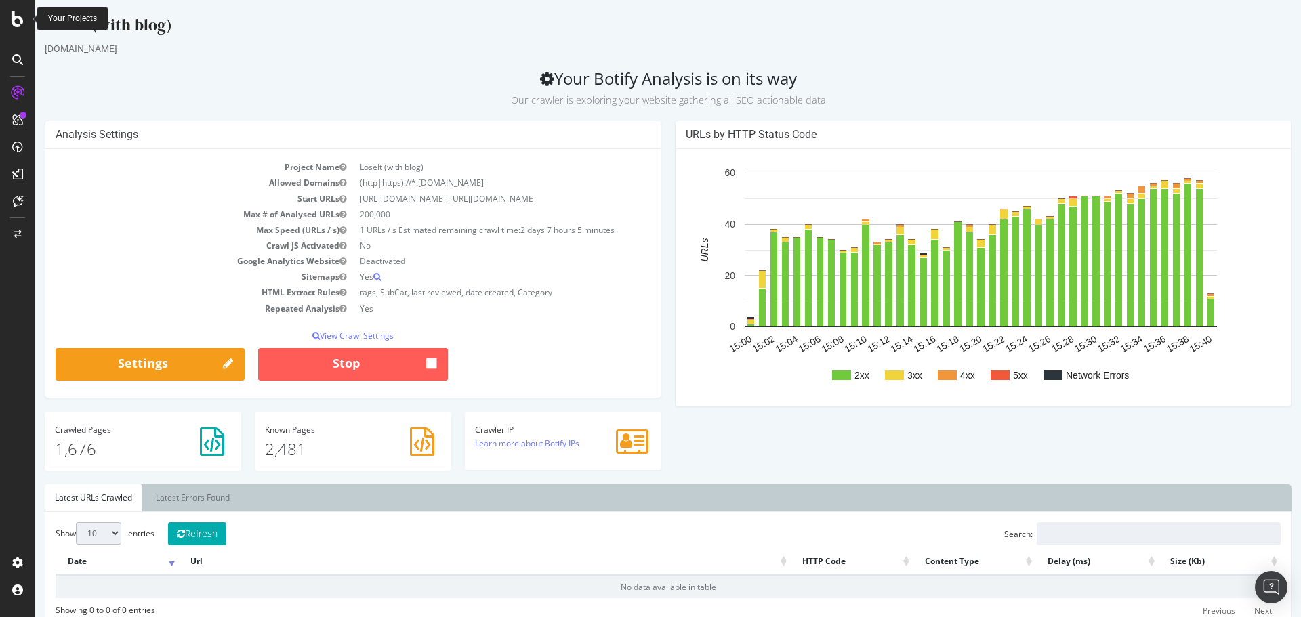
click at [20, 24] on icon at bounding box center [18, 19] width 12 height 16
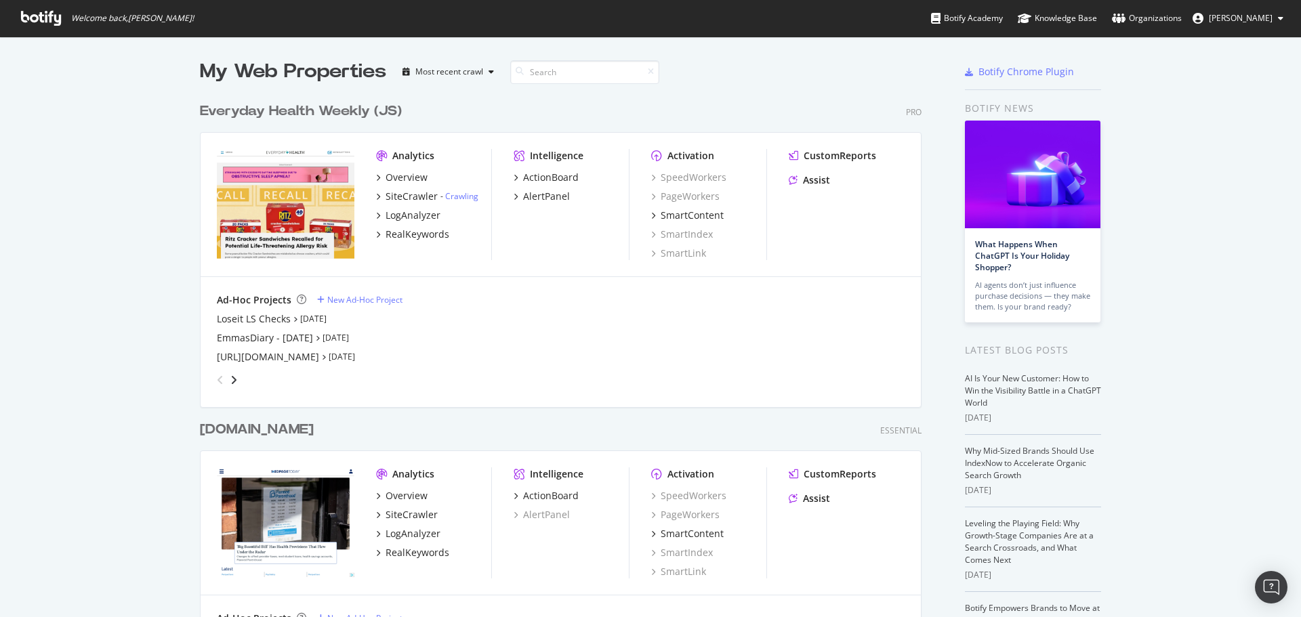
scroll to position [607, 1280]
click at [356, 112] on div "Everyday Health Weekly (JS)" at bounding box center [301, 112] width 202 height 20
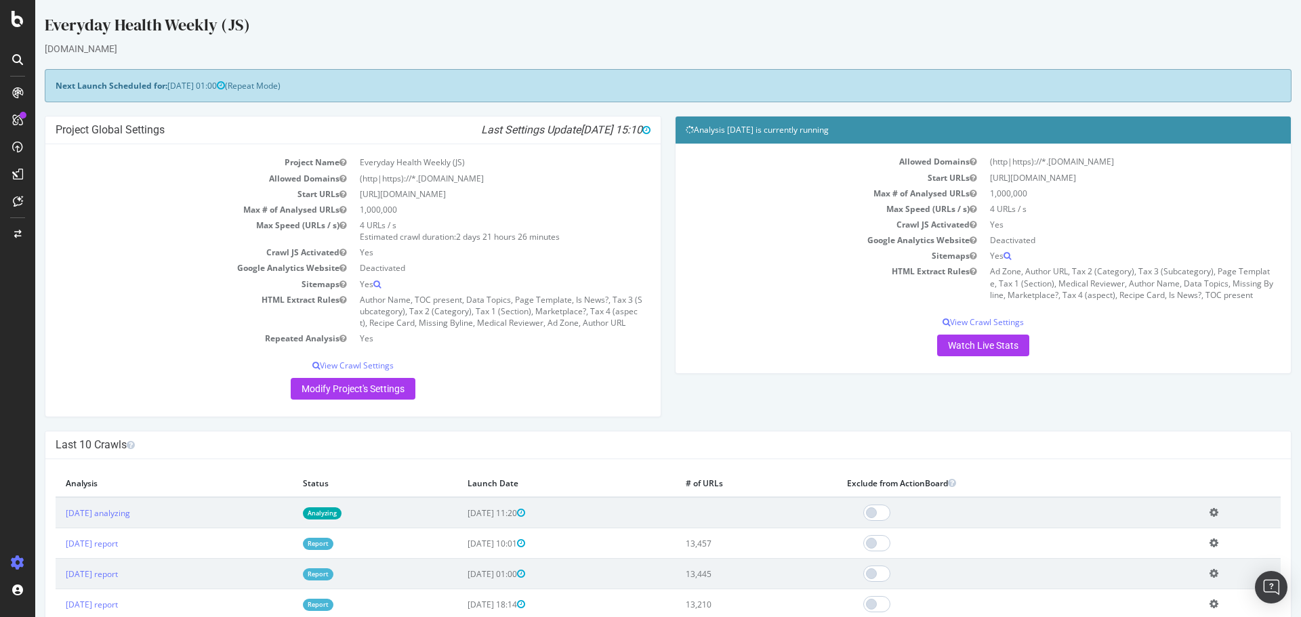
click at [16, 27] on div at bounding box center [17, 308] width 35 height 617
click at [18, 13] on icon at bounding box center [18, 19] width 12 height 16
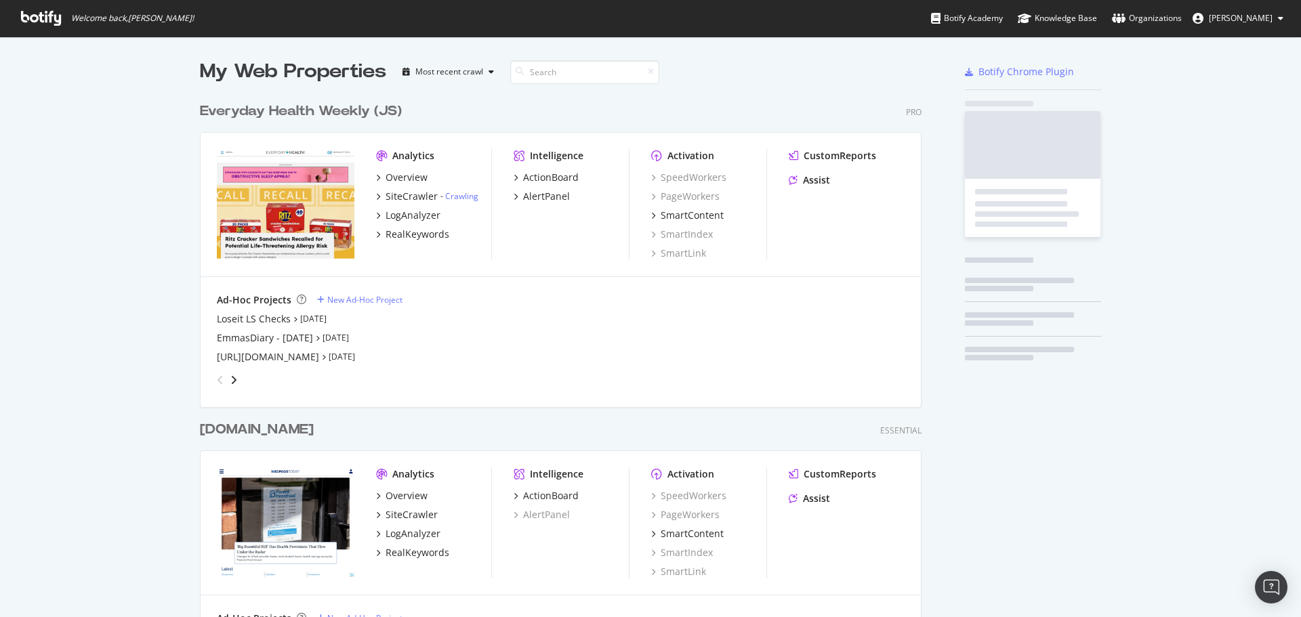
scroll to position [607, 1280]
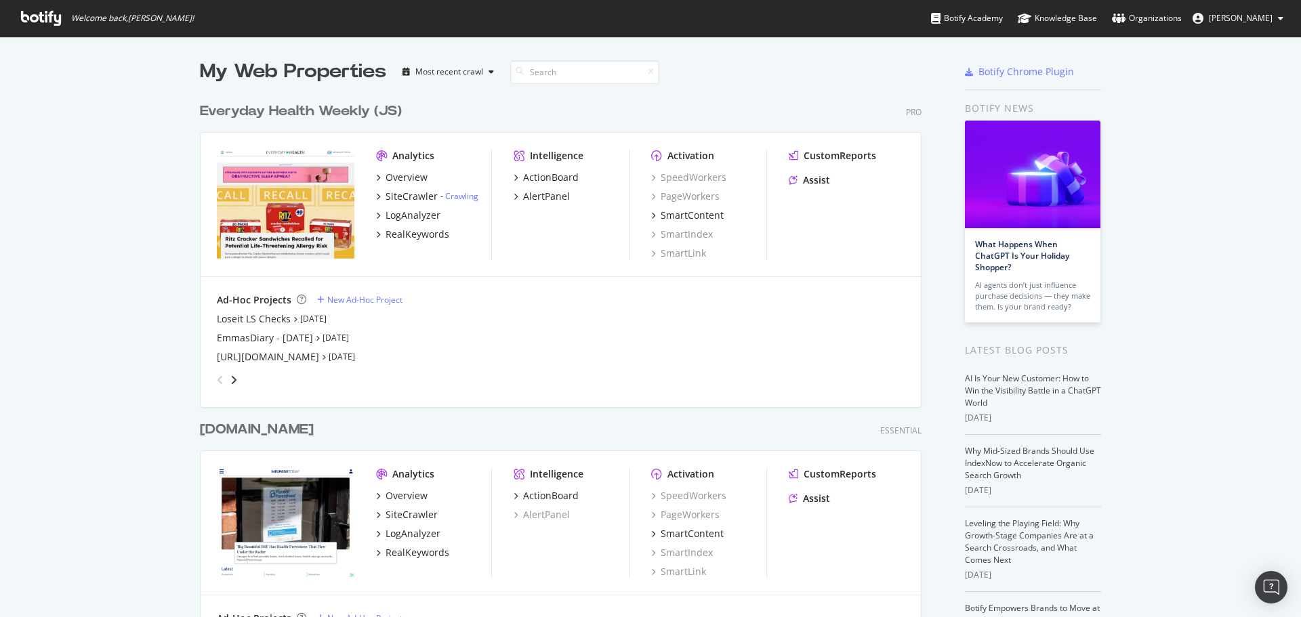
click at [316, 111] on div "Everyday Health Weekly (JS)" at bounding box center [301, 112] width 202 height 20
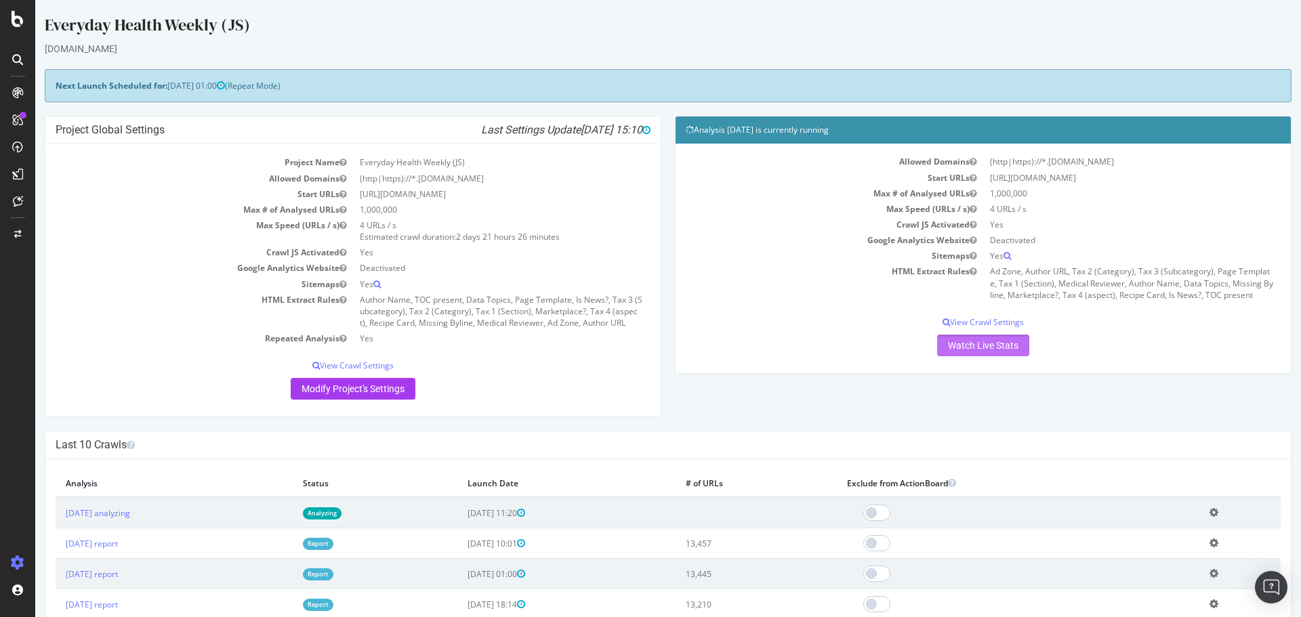
click at [987, 343] on link "Watch Live Stats" at bounding box center [983, 346] width 92 height 22
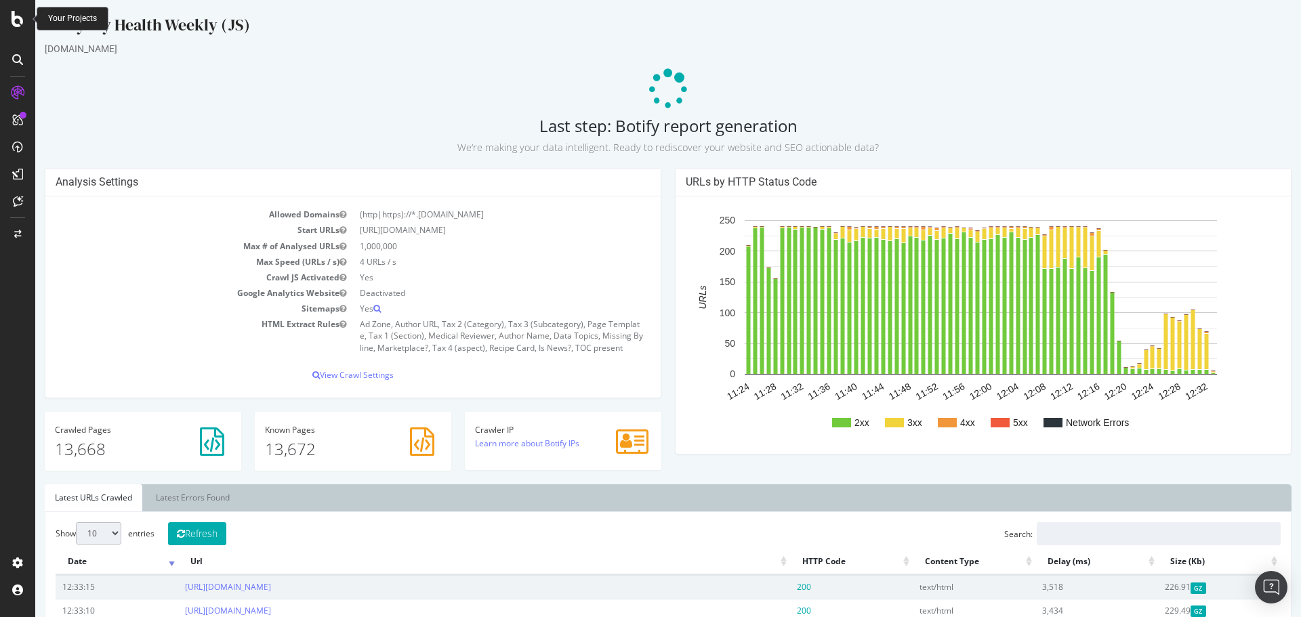
click at [17, 21] on icon at bounding box center [18, 19] width 12 height 16
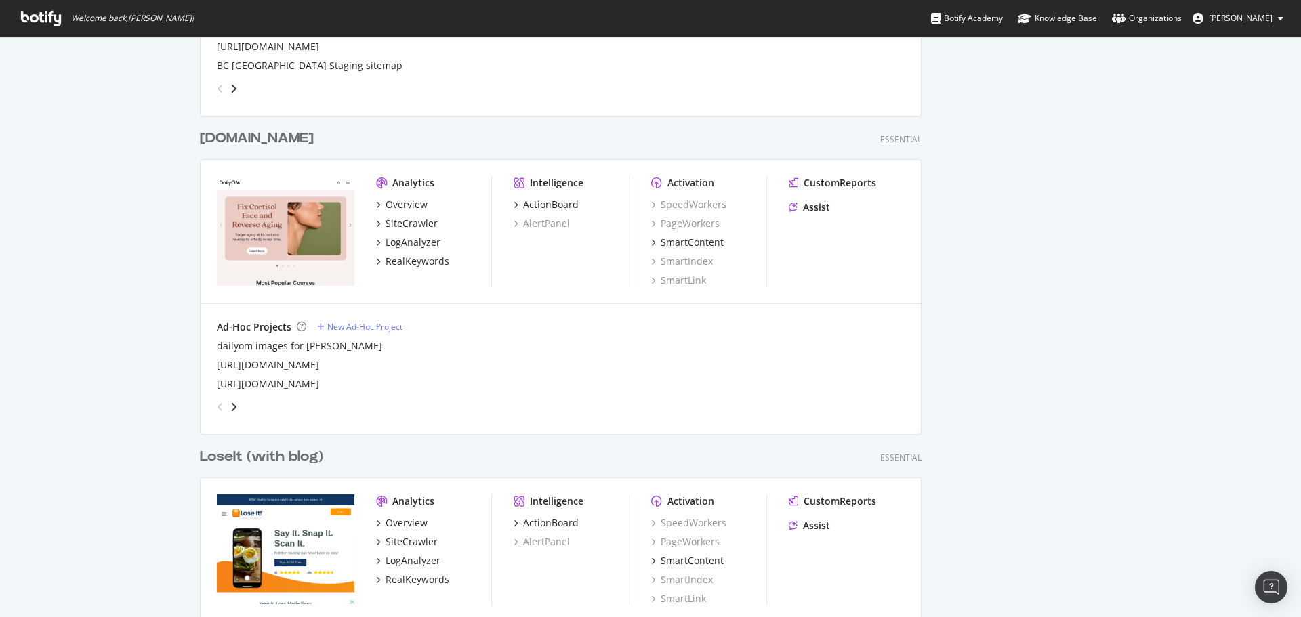
scroll to position [881, 0]
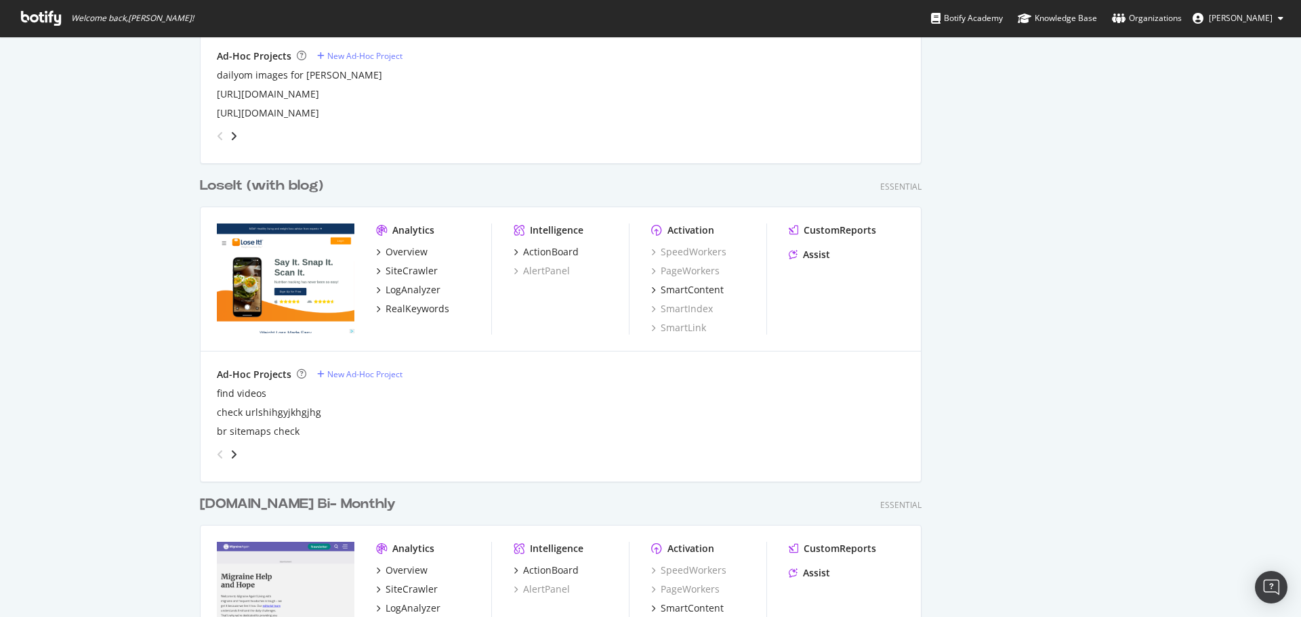
click at [251, 186] on div "LoseIt (with blog)" at bounding box center [261, 186] width 123 height 20
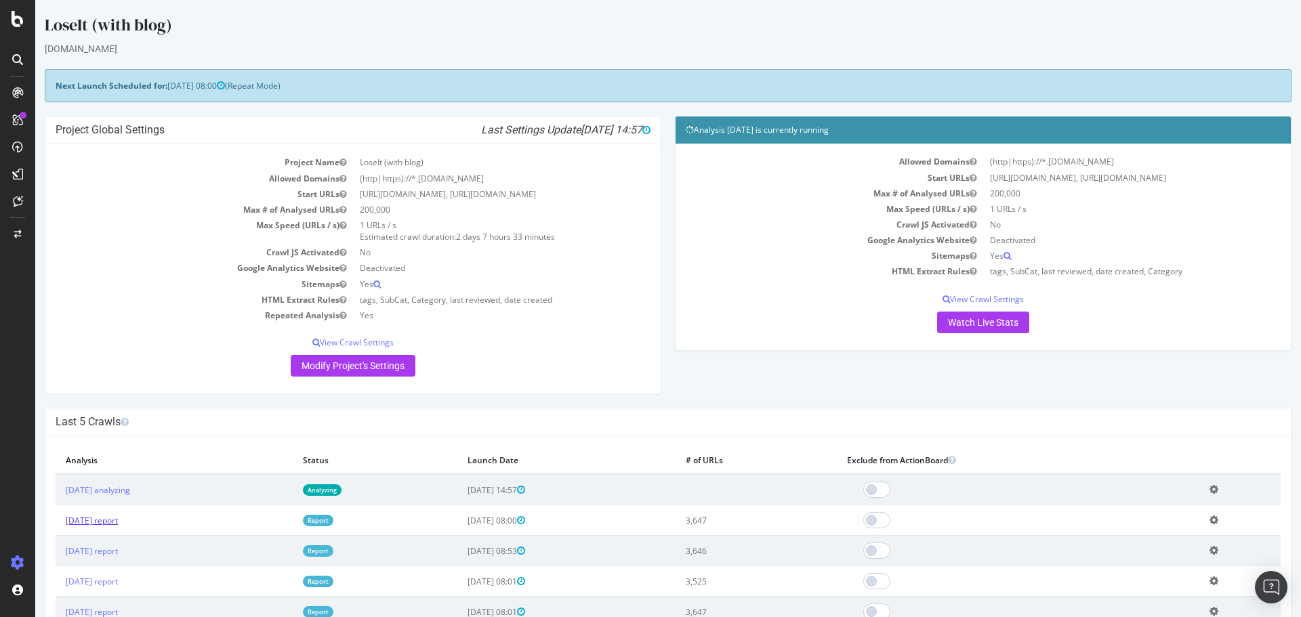
click at [108, 522] on link "2025 Aug. 17th report" at bounding box center [92, 521] width 52 height 12
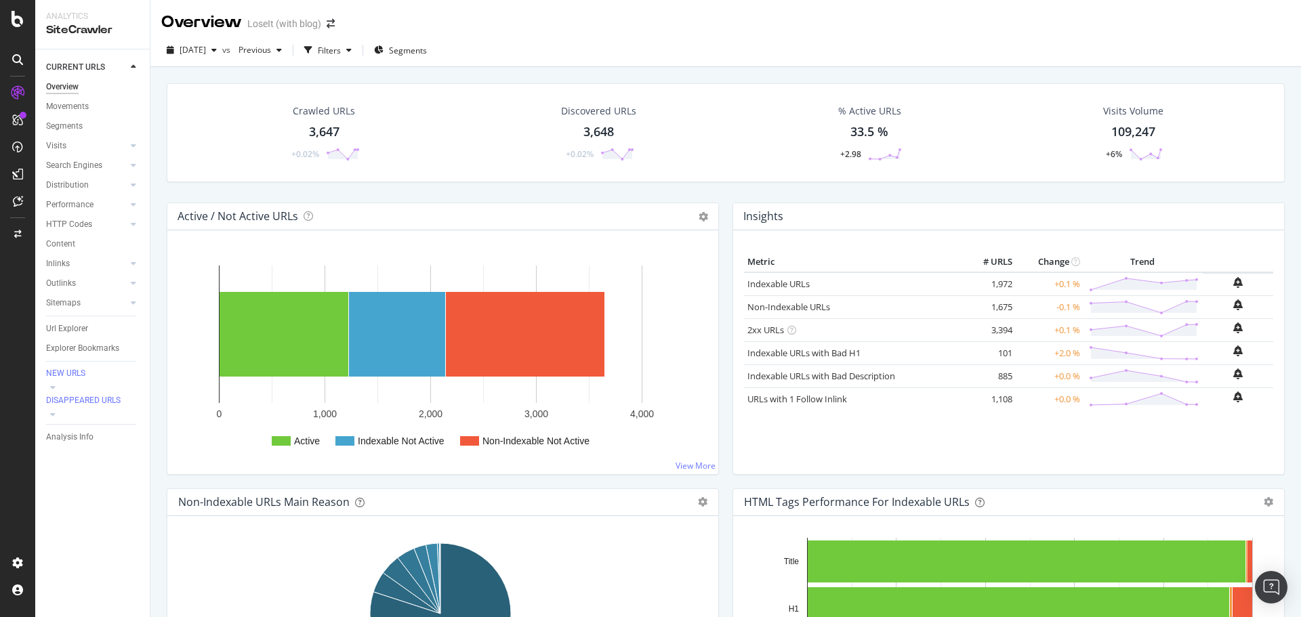
click at [587, 132] on div "3,648" at bounding box center [598, 132] width 30 height 18
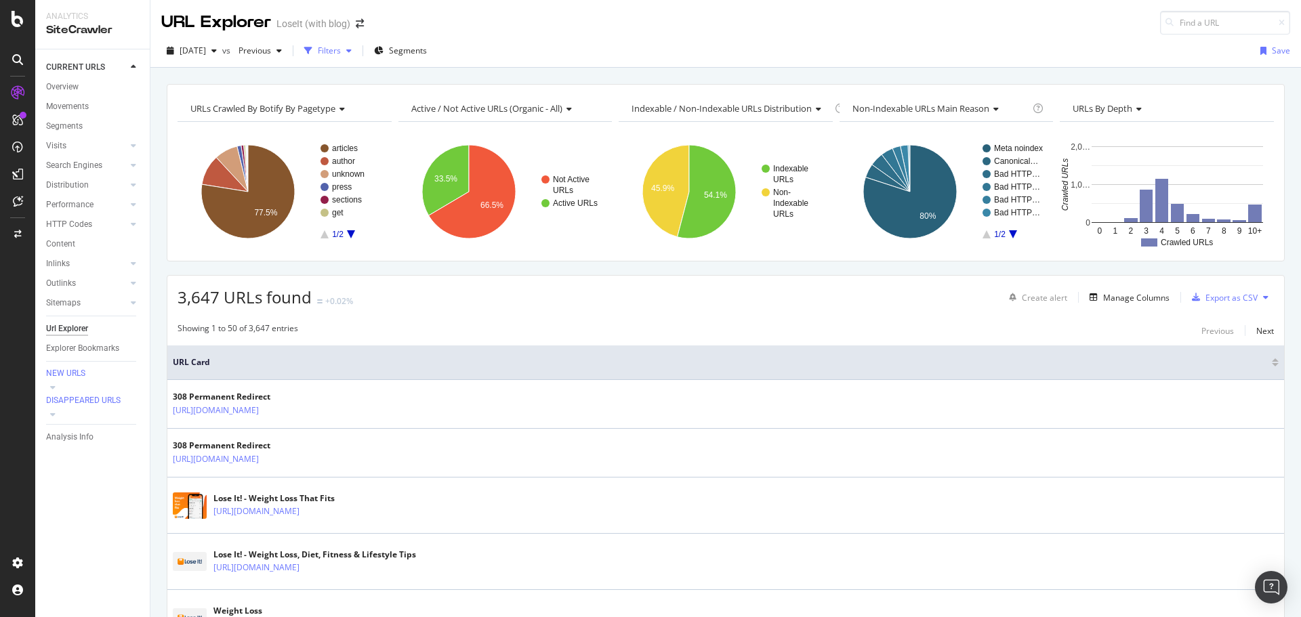
drag, startPoint x: 354, startPoint y: 54, endPoint x: 356, endPoint y: 70, distance: 15.6
click at [341, 54] on div "Filters" at bounding box center [329, 51] width 23 height 12
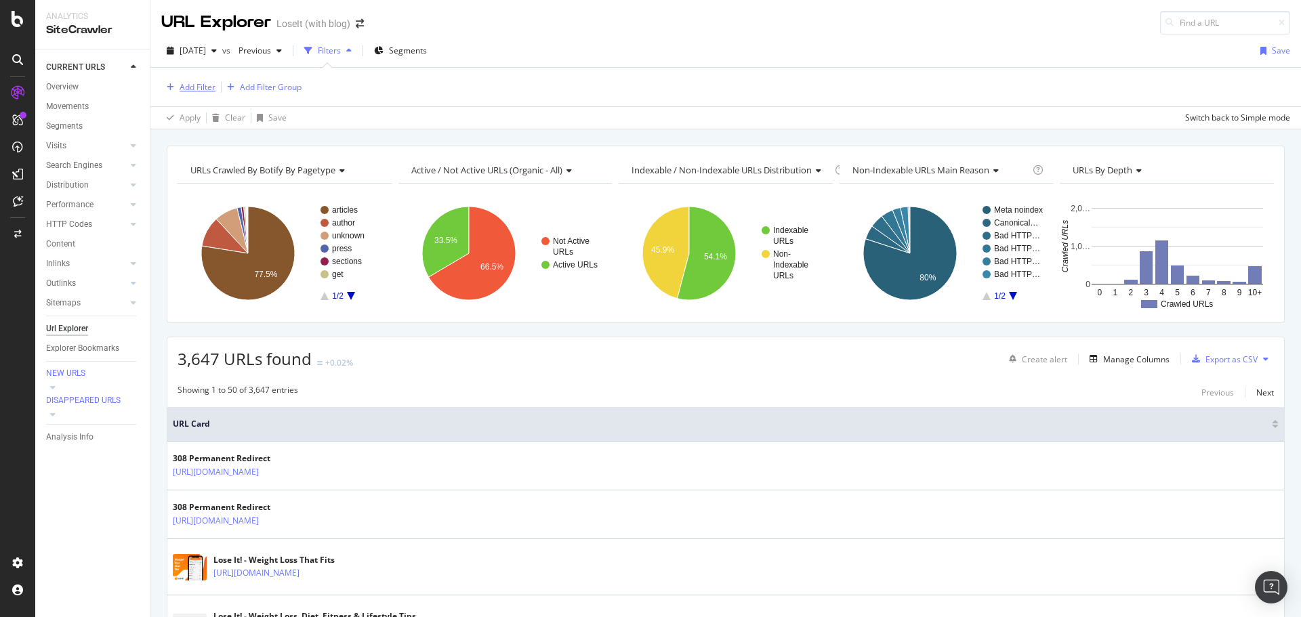
click at [198, 83] on div "Add Filter" at bounding box center [198, 87] width 36 height 12
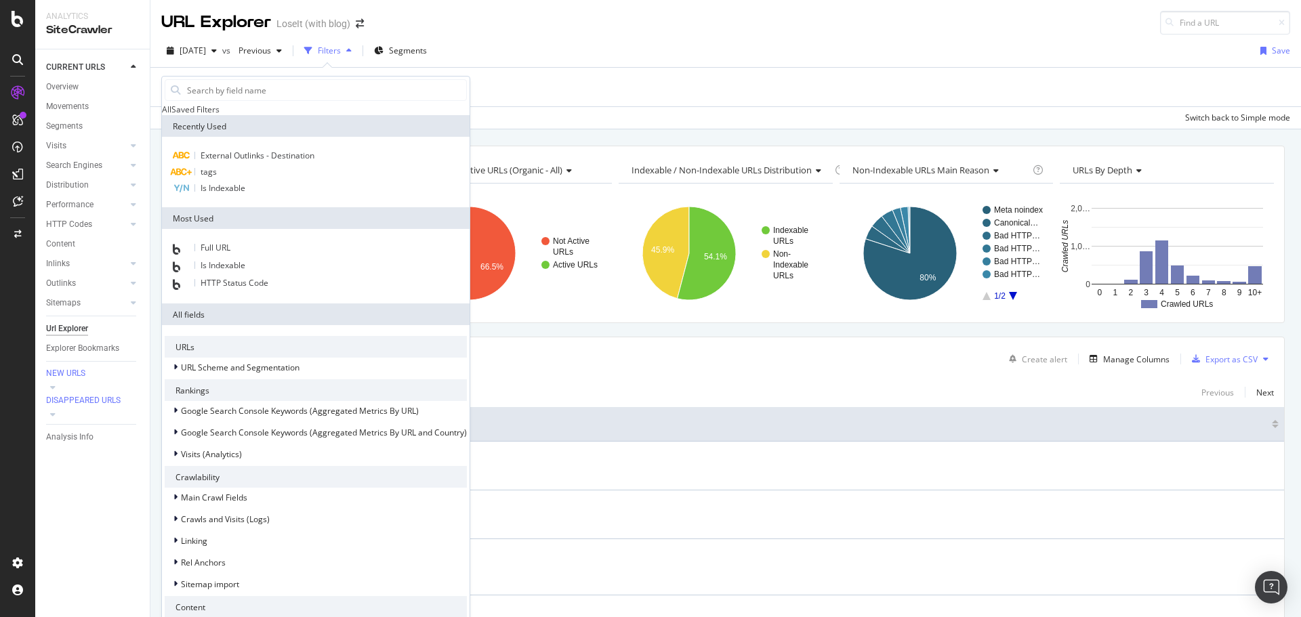
scroll to position [271, 0]
click at [248, 531] on div "Linking" at bounding box center [316, 540] width 302 height 19
click at [257, 574] on span "Outlinks to External URLs (Full Link Graph)" at bounding box center [251, 580] width 157 height 12
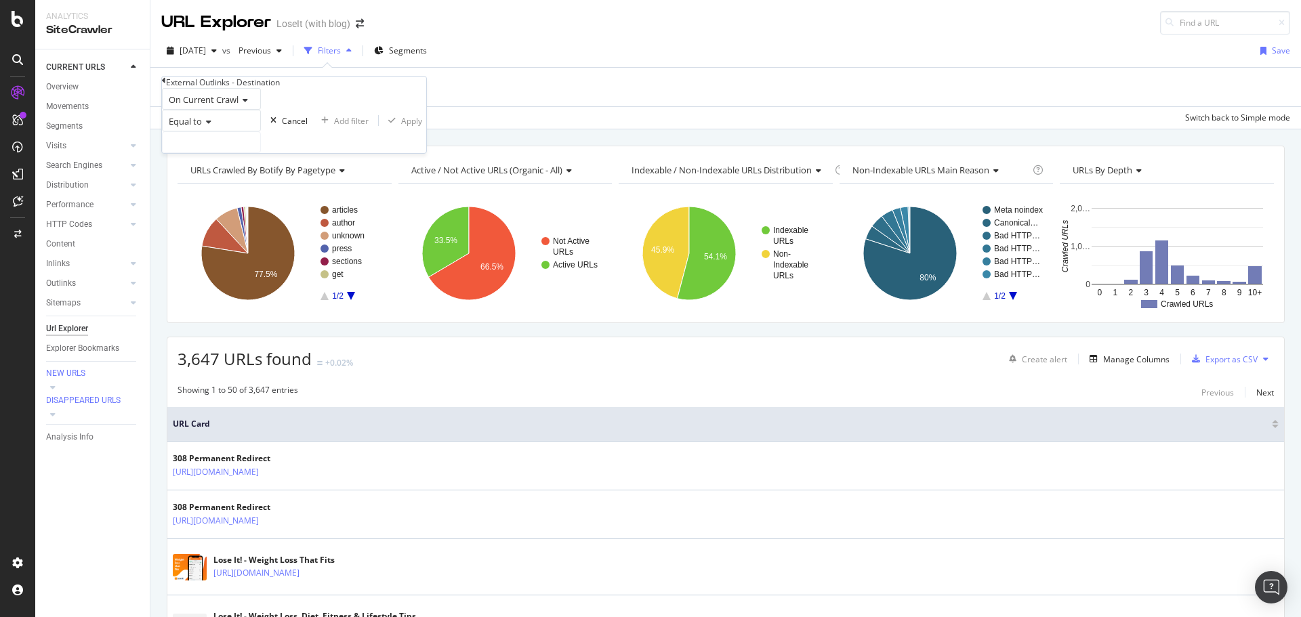
click at [209, 126] on icon at bounding box center [206, 122] width 9 height 8
click at [236, 232] on div "Contains" at bounding box center [212, 224] width 98 height 14
click at [226, 152] on input "text" at bounding box center [212, 142] width 98 height 20
type input "everydayhealth"
click at [382, 127] on button "Apply" at bounding box center [405, 120] width 47 height 13
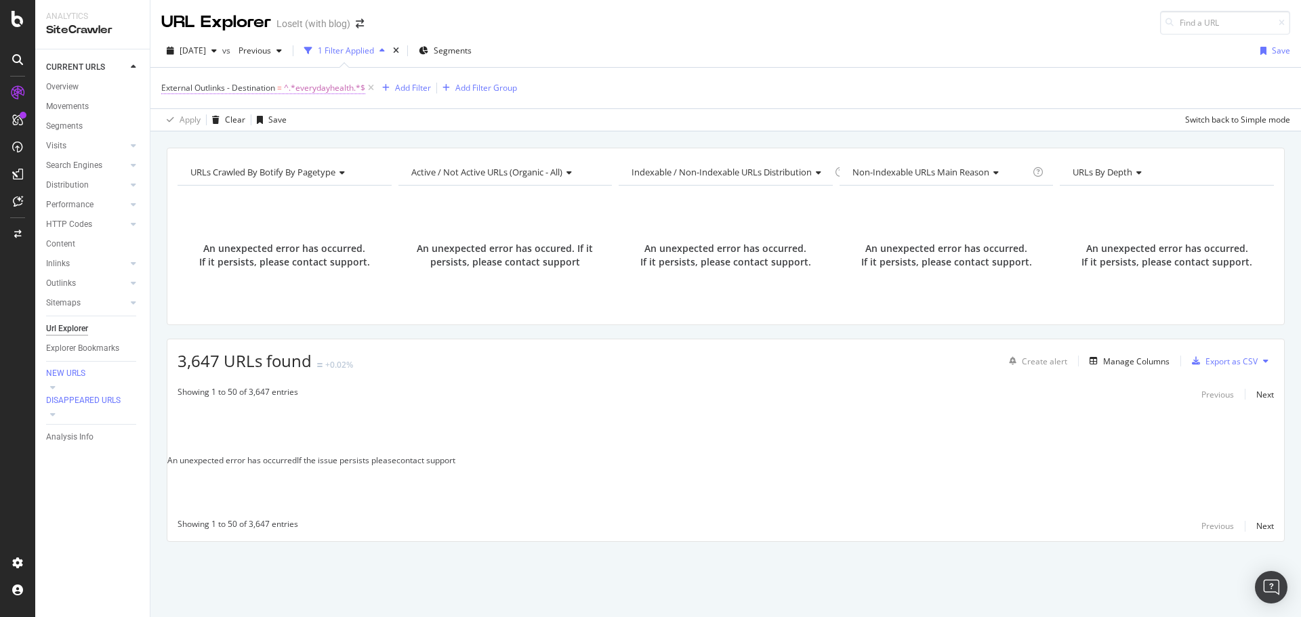
click at [336, 85] on span "^.*everydayhealth.*$" at bounding box center [324, 88] width 81 height 19
type input "h"
click at [404, 125] on div "Apply" at bounding box center [414, 120] width 21 height 12
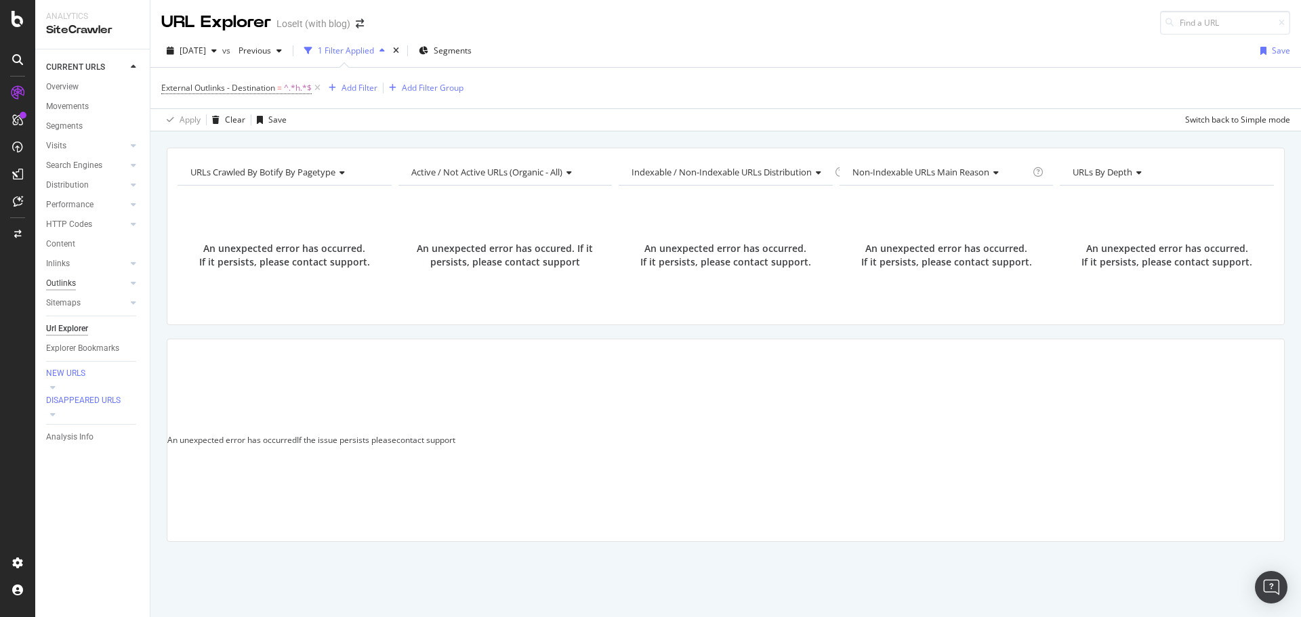
click at [71, 284] on div "Outlinks" at bounding box center [61, 283] width 30 height 14
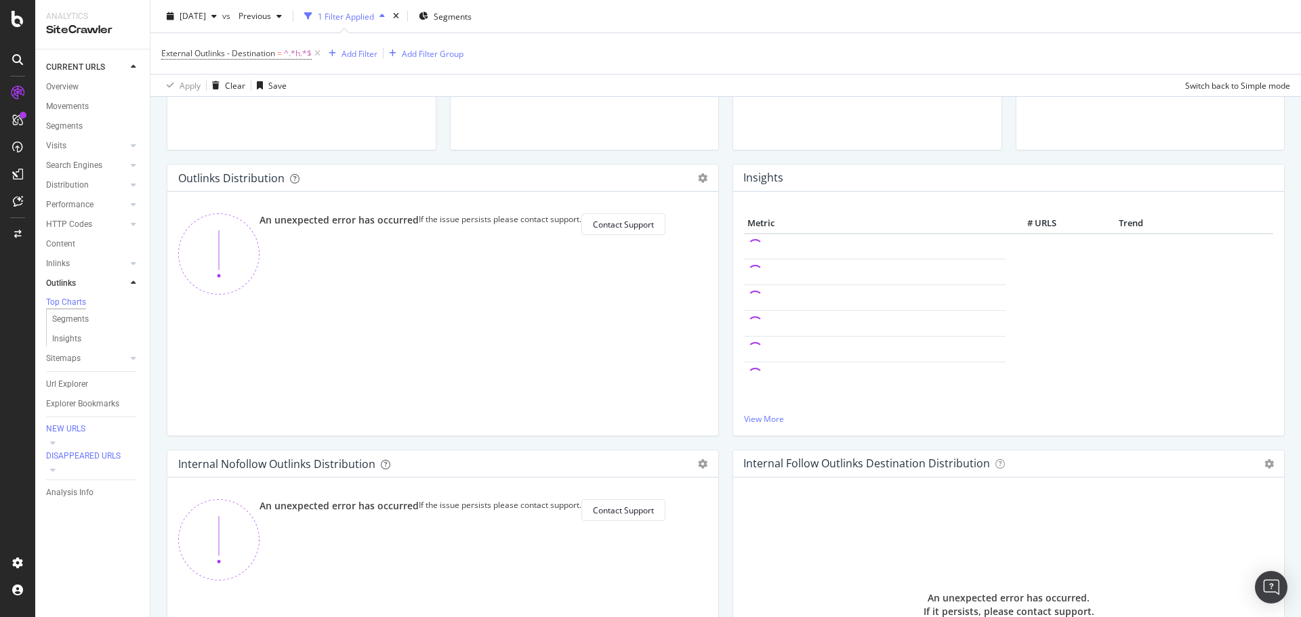
scroll to position [271, 0]
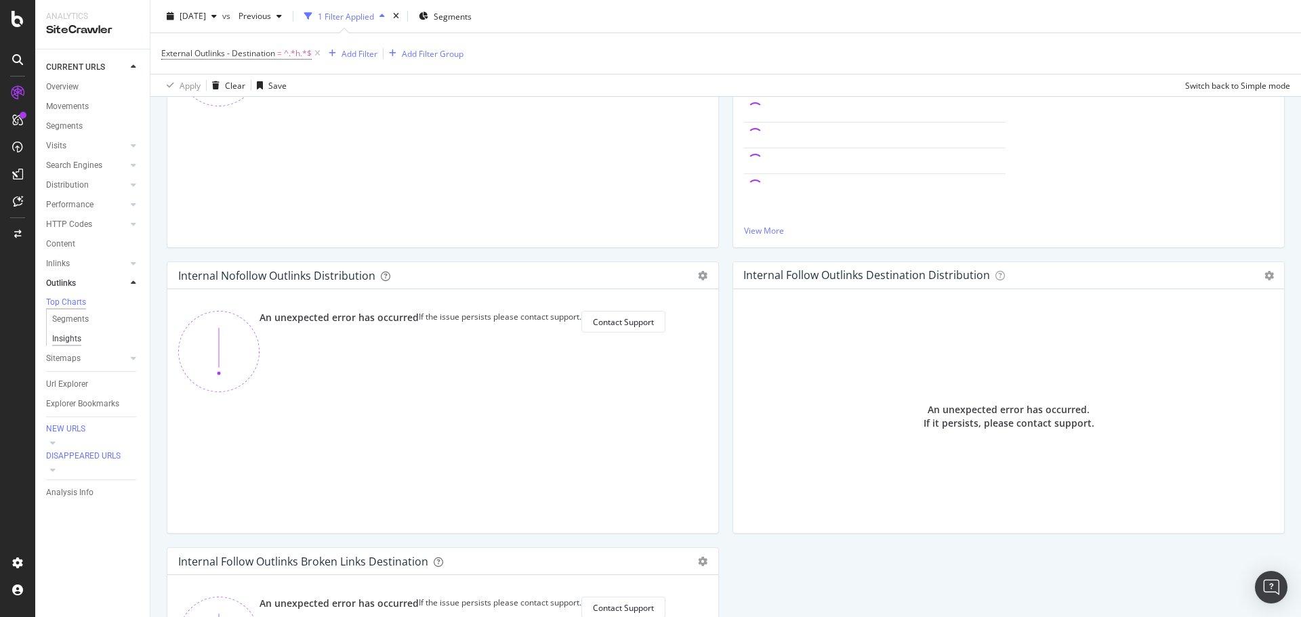
click at [75, 341] on div "Insights" at bounding box center [66, 339] width 29 height 14
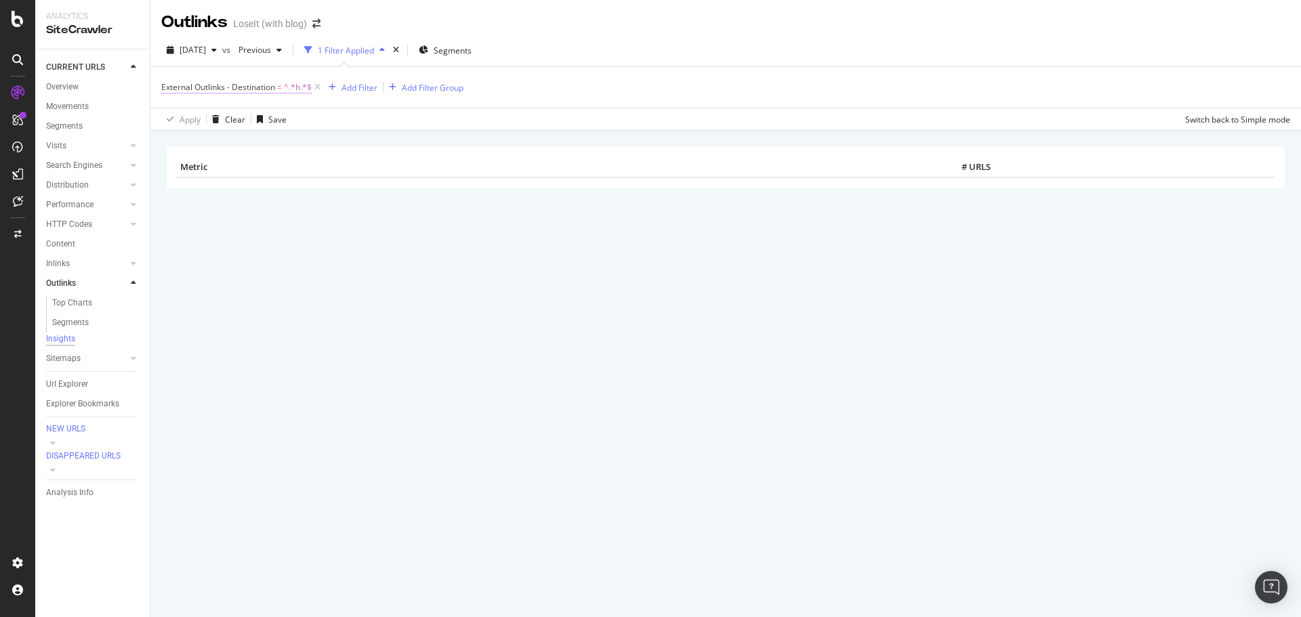
click at [303, 87] on span "^.*h.*$" at bounding box center [298, 87] width 28 height 19
click at [406, 232] on div "× Metric # URLS" at bounding box center [726, 186] width 1118 height 99
click at [319, 87] on icon at bounding box center [318, 88] width 12 height 14
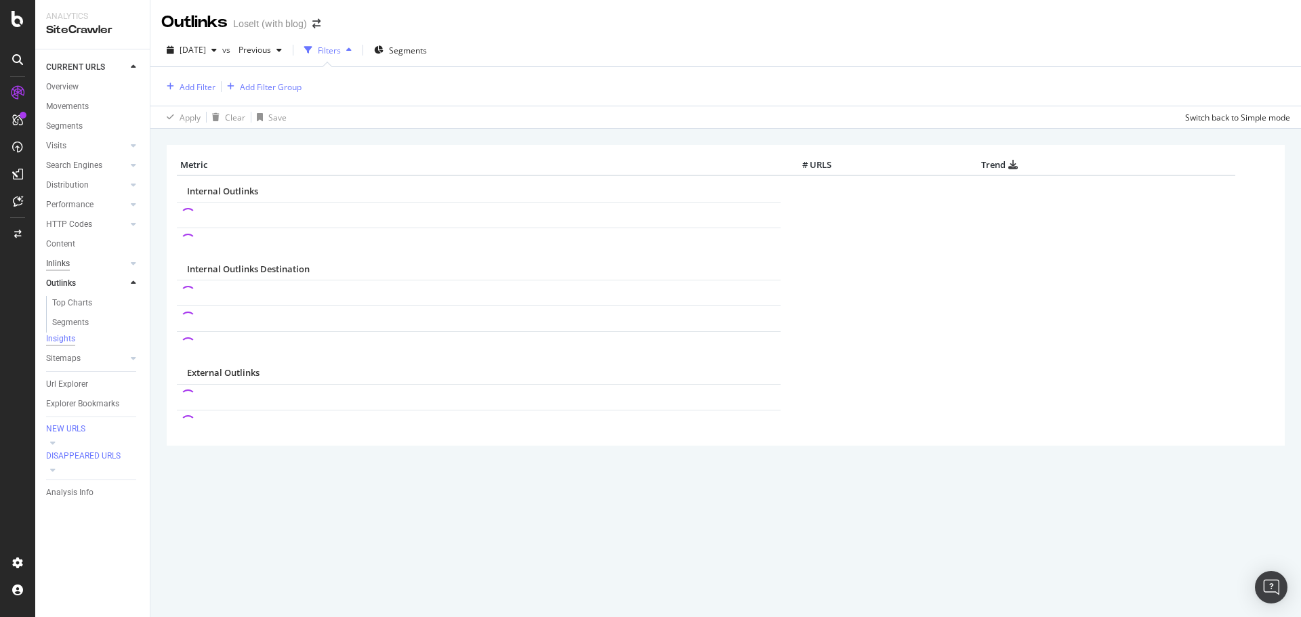
click at [60, 262] on div "Inlinks" at bounding box center [58, 264] width 24 height 14
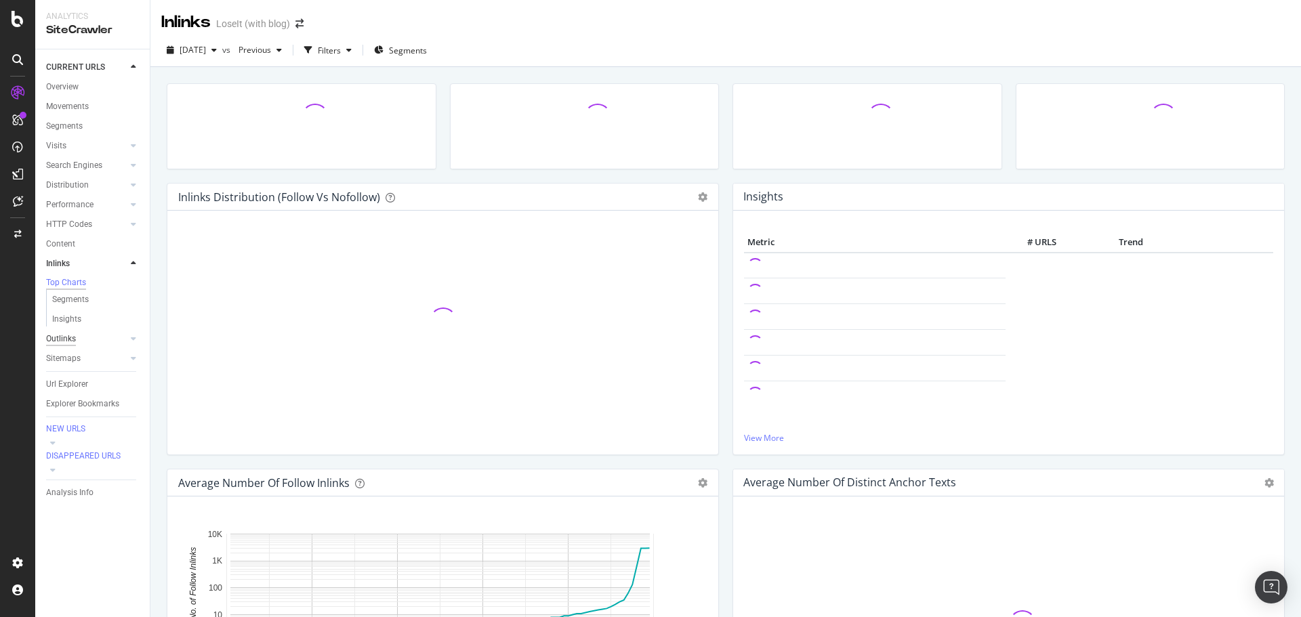
click at [64, 338] on div "Outlinks" at bounding box center [61, 339] width 30 height 14
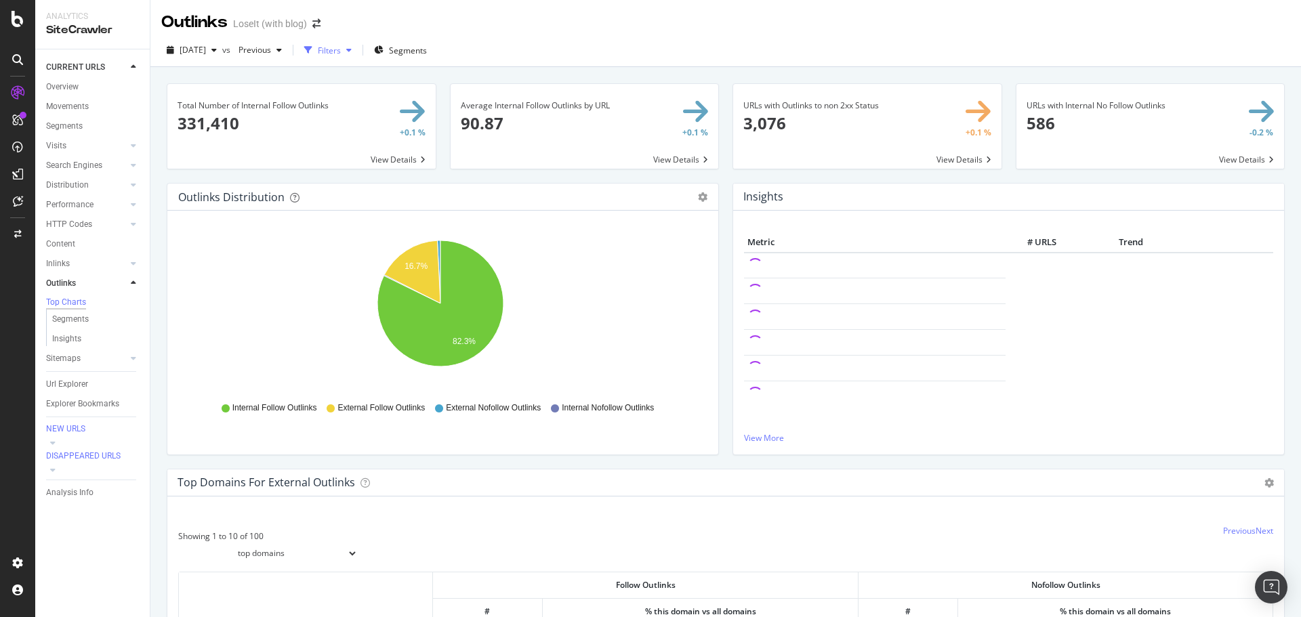
click at [341, 51] on div "Filters" at bounding box center [329, 51] width 23 height 12
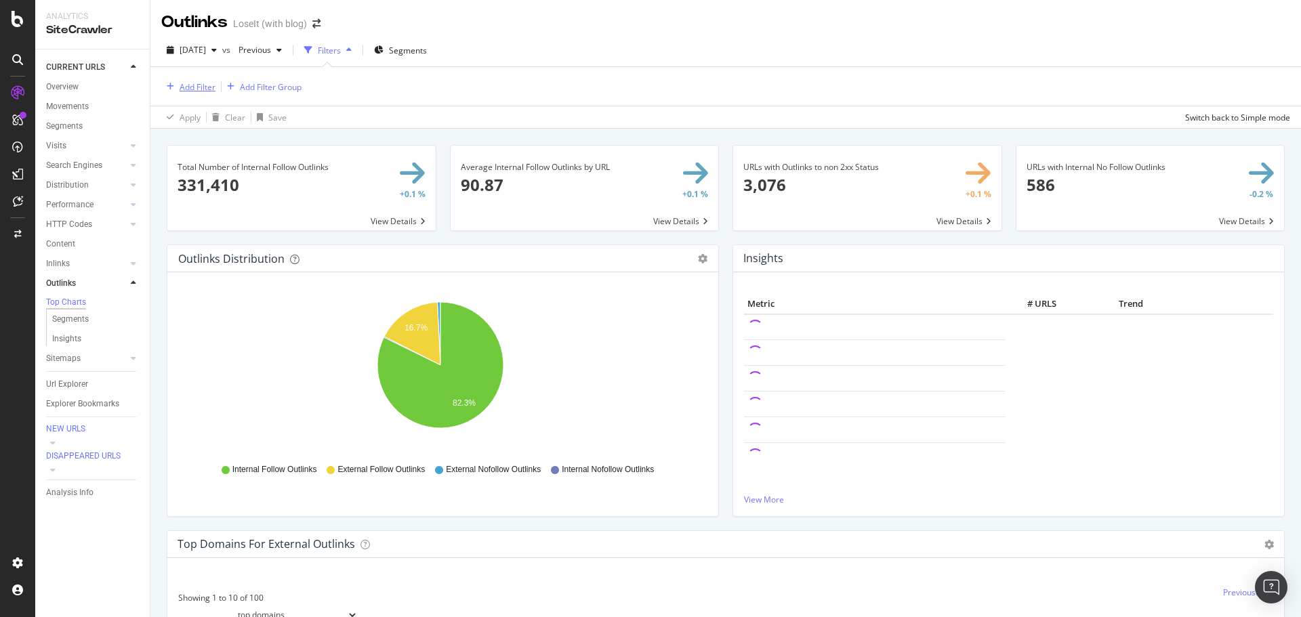
click at [193, 83] on div "Add Filter" at bounding box center [198, 87] width 36 height 12
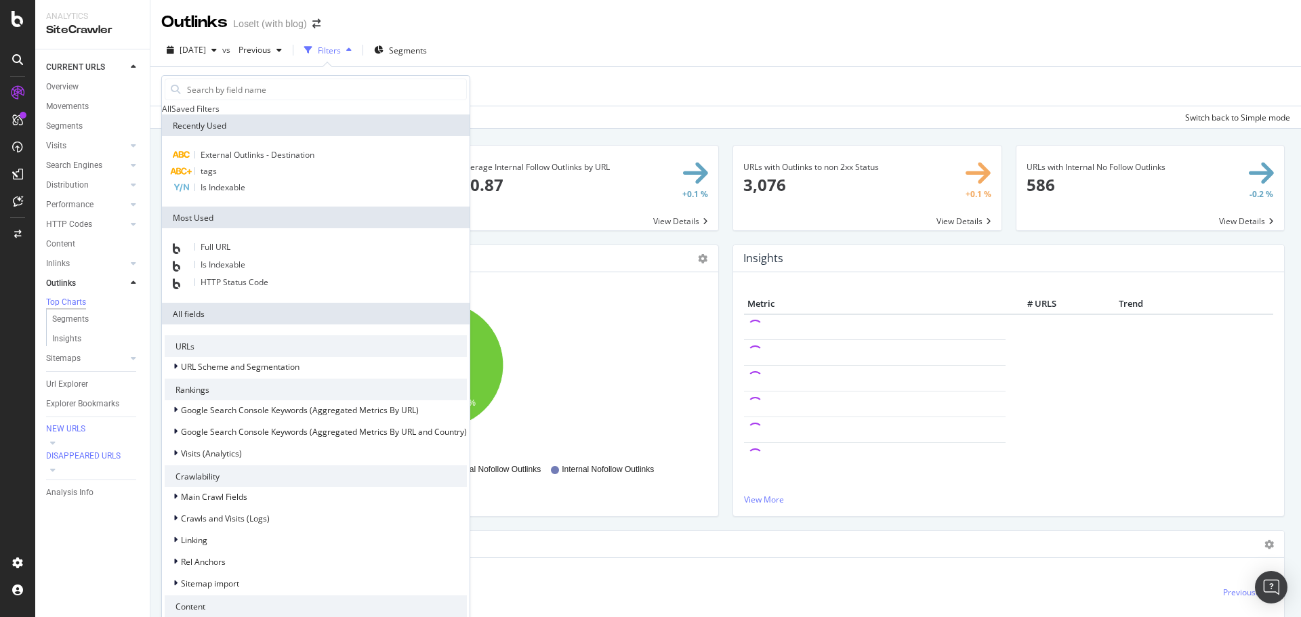
scroll to position [394, 0]
click at [218, 530] on div "Linking" at bounding box center [316, 539] width 302 height 19
click at [232, 574] on span "Outlinks to External URLs (Full Link Graph)" at bounding box center [251, 580] width 157 height 12
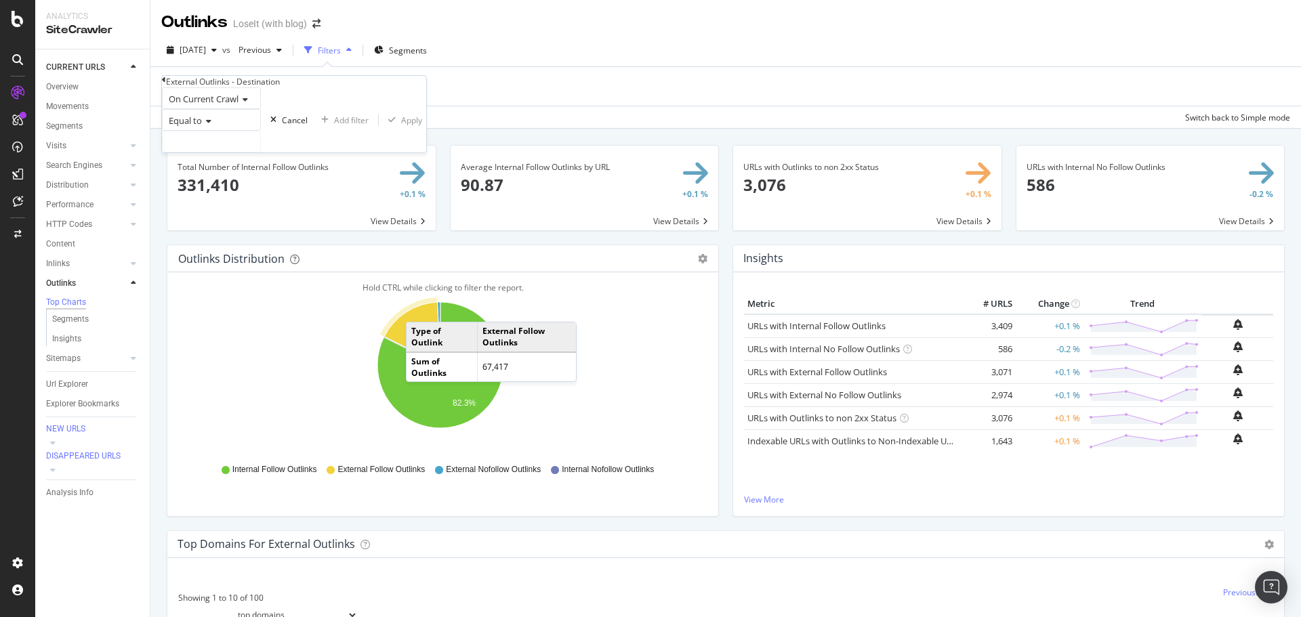
click at [202, 127] on span "Equal to" at bounding box center [185, 120] width 33 height 12
click at [213, 231] on div "Contains" at bounding box center [212, 224] width 98 height 14
drag, startPoint x: 228, startPoint y: 167, endPoint x: 242, endPoint y: 171, distance: 15.3
click at [228, 152] on input "text" at bounding box center [212, 141] width 98 height 20
type input "everydayhealth"
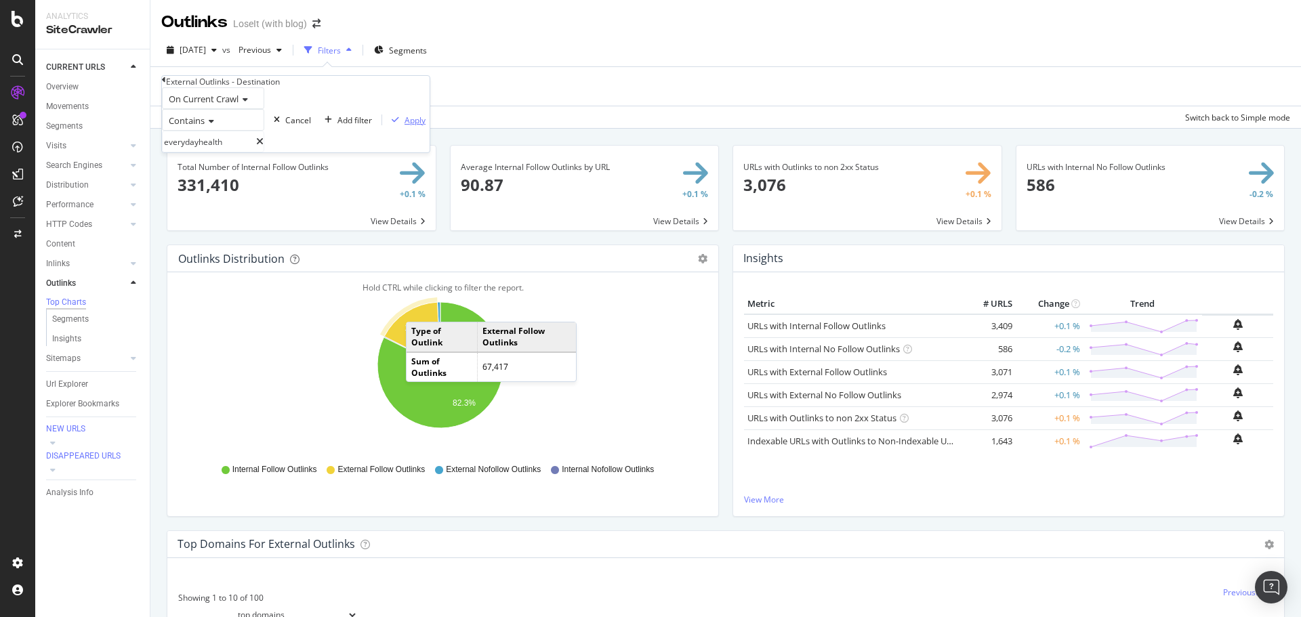
click at [404, 126] on div "Apply" at bounding box center [414, 120] width 21 height 12
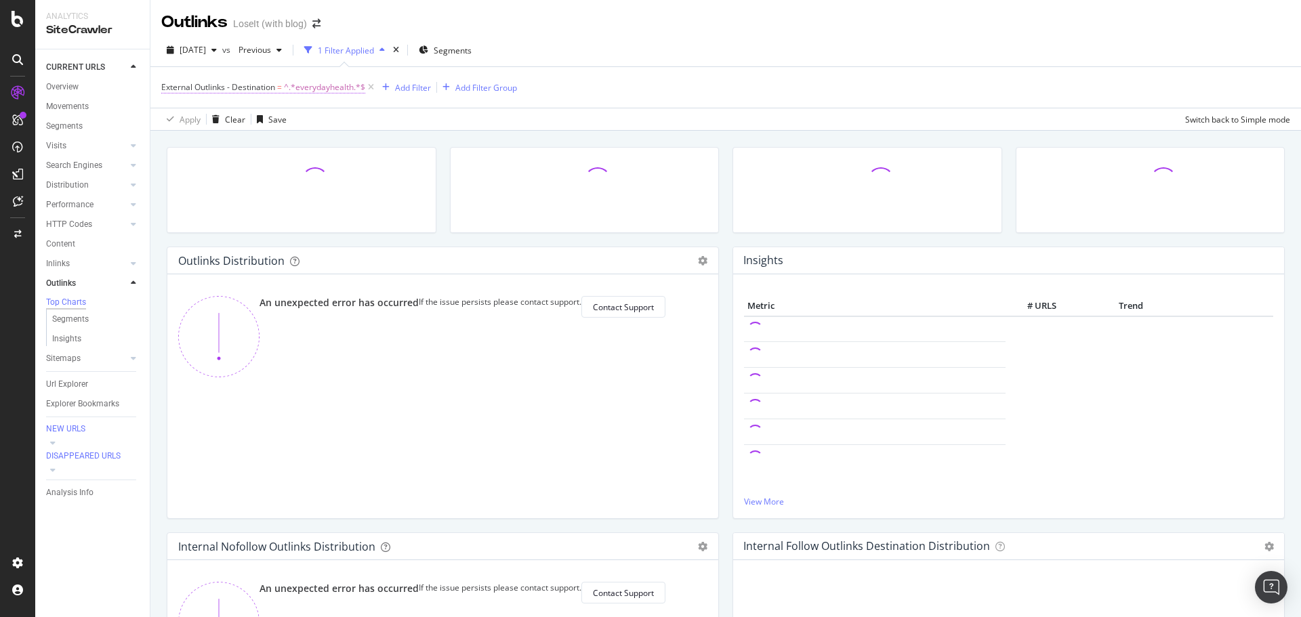
click at [329, 88] on span "^.*everydayhealth.*$" at bounding box center [324, 87] width 81 height 19
click at [213, 124] on icon at bounding box center [209, 120] width 9 height 8
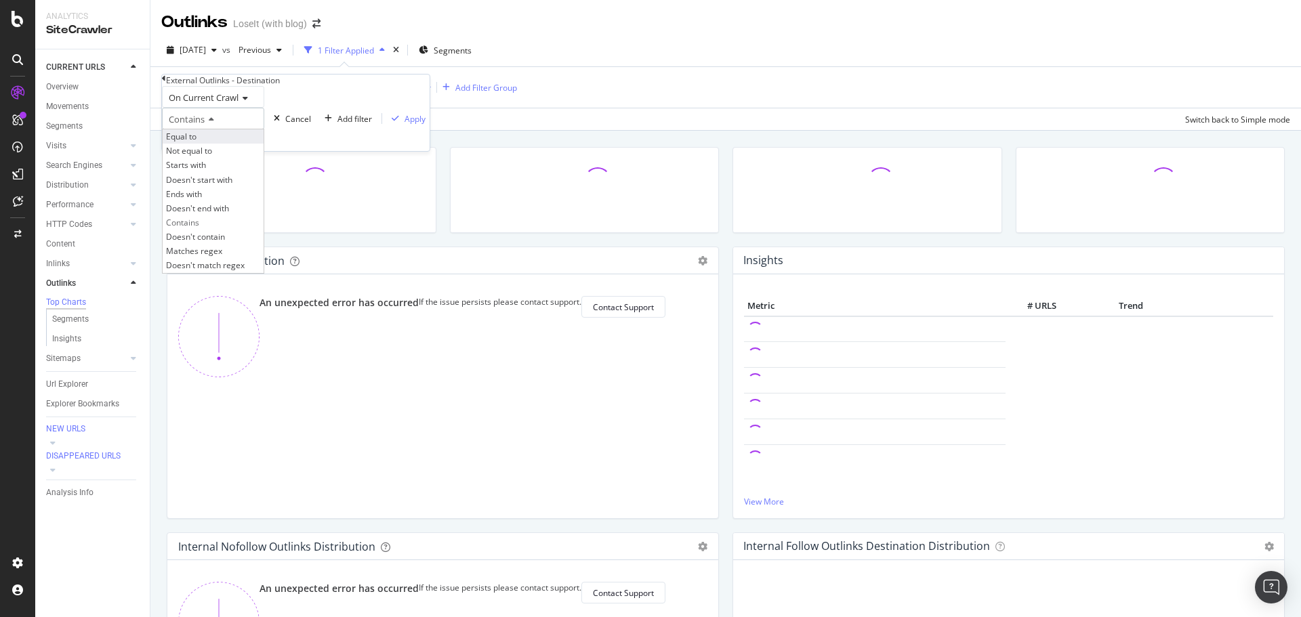
click at [211, 144] on div "Equal to" at bounding box center [213, 136] width 101 height 14
click at [236, 150] on input "text" at bounding box center [212, 140] width 98 height 20
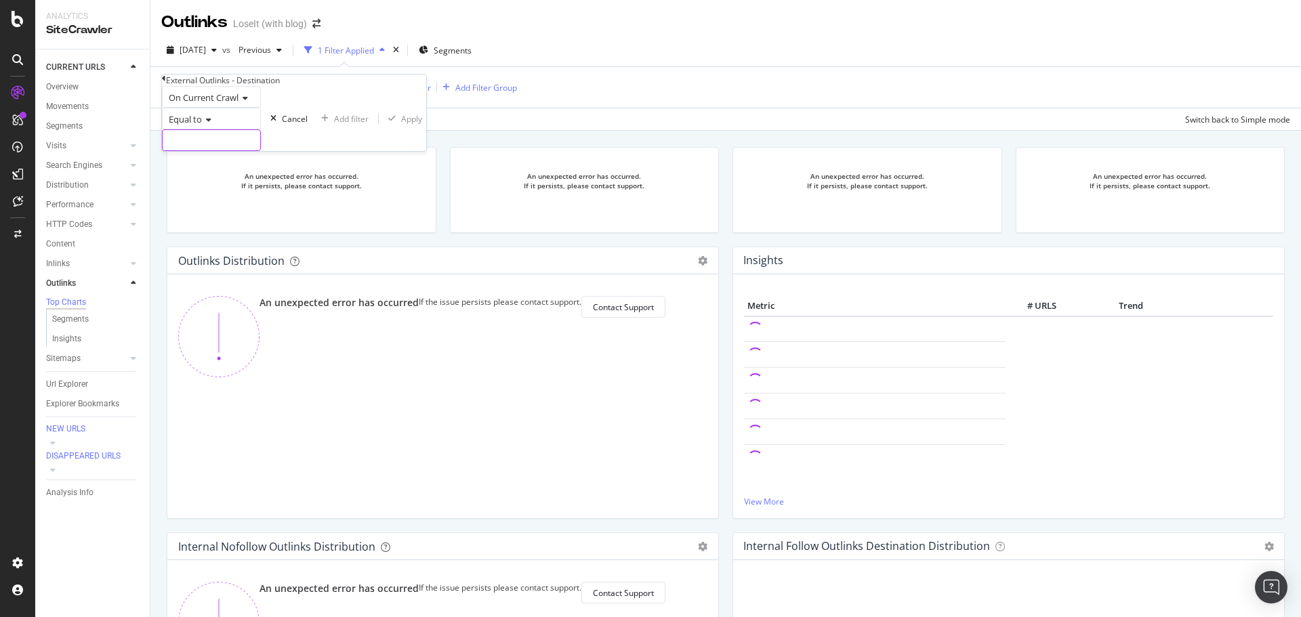
paste input "https://www.everydayhealth.com/diet-nutrition/protein-calculator/"
type input "https://www.everydayhealth.com/diet-nutrition/protein-calculator/"
click at [404, 125] on div "Apply" at bounding box center [414, 119] width 21 height 12
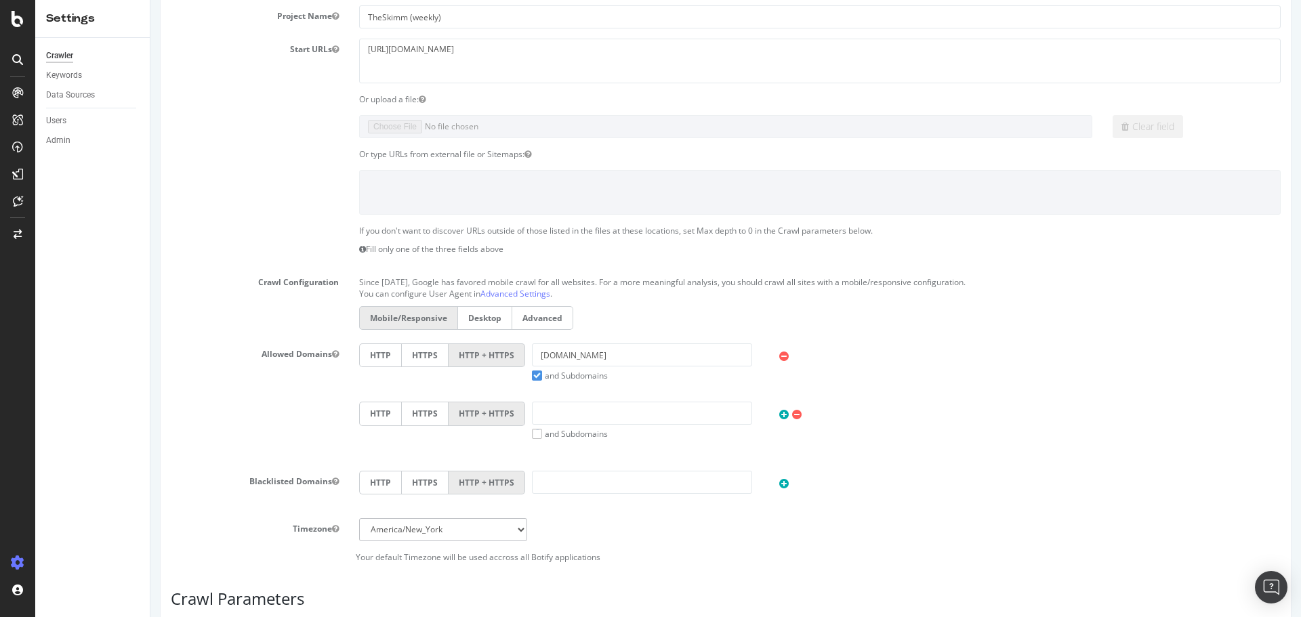
scroll to position [339, 0]
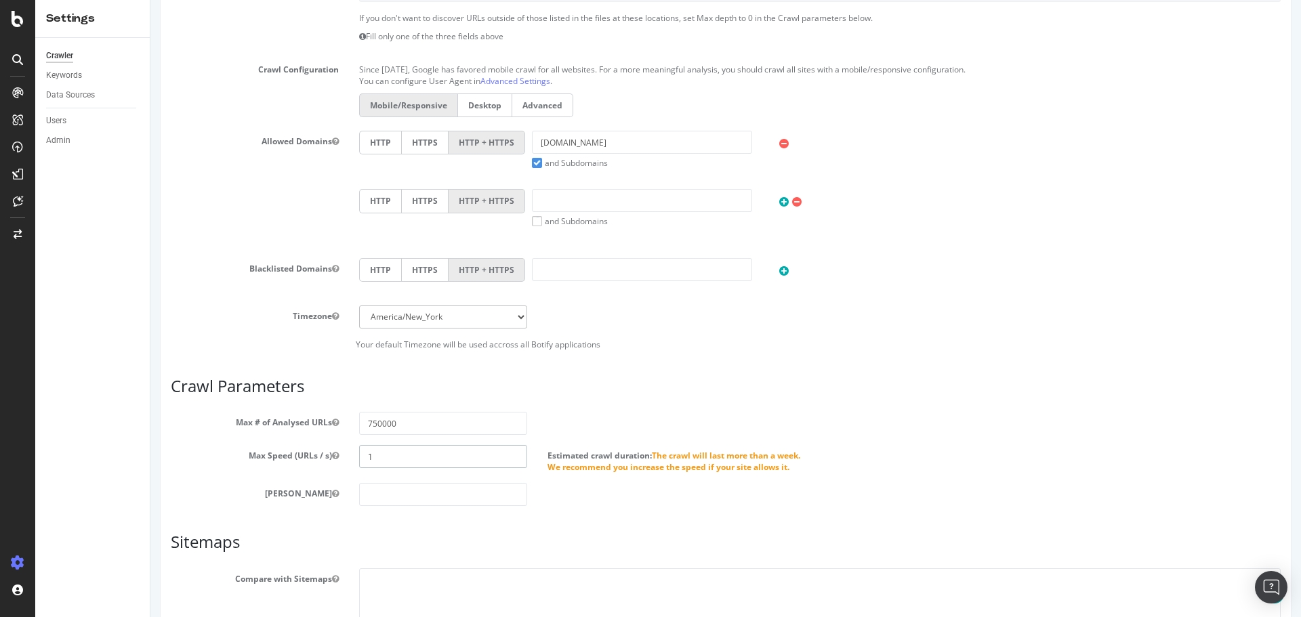
drag, startPoint x: 393, startPoint y: 453, endPoint x: 289, endPoint y: 457, distance: 104.4
click at [289, 457] on div "Max Speed (URLs / s) 1 Estimated crawl duration: The crawl will last more than …" at bounding box center [726, 459] width 1130 height 28
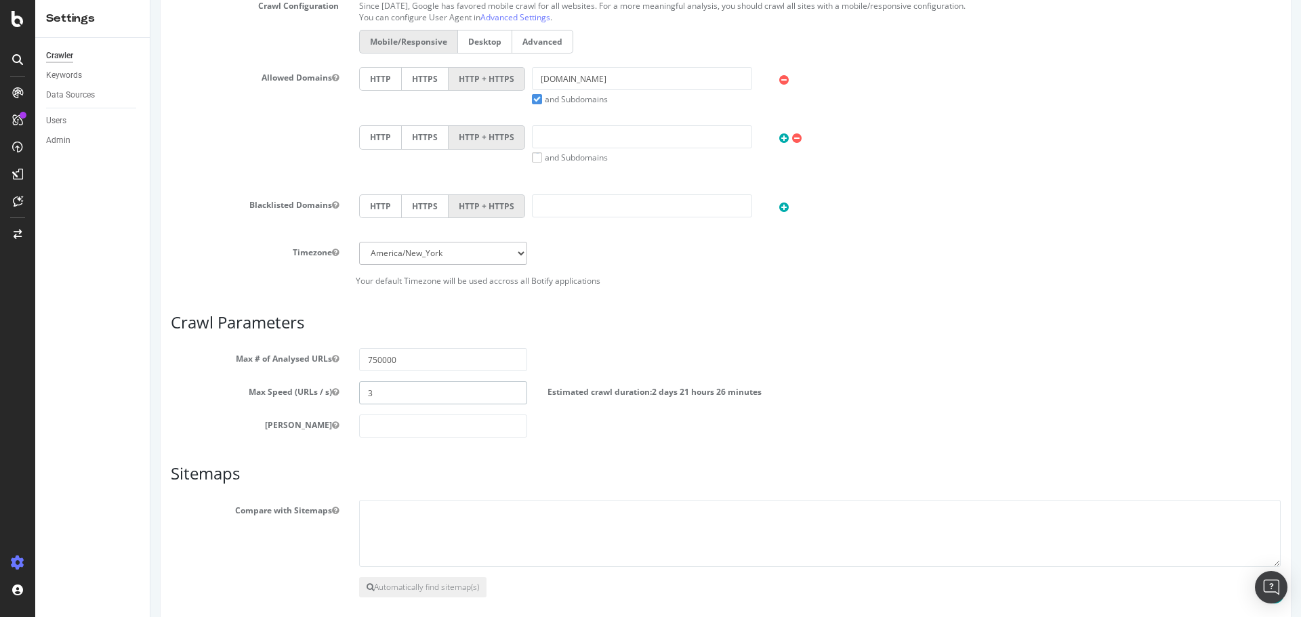
scroll to position [465, 0]
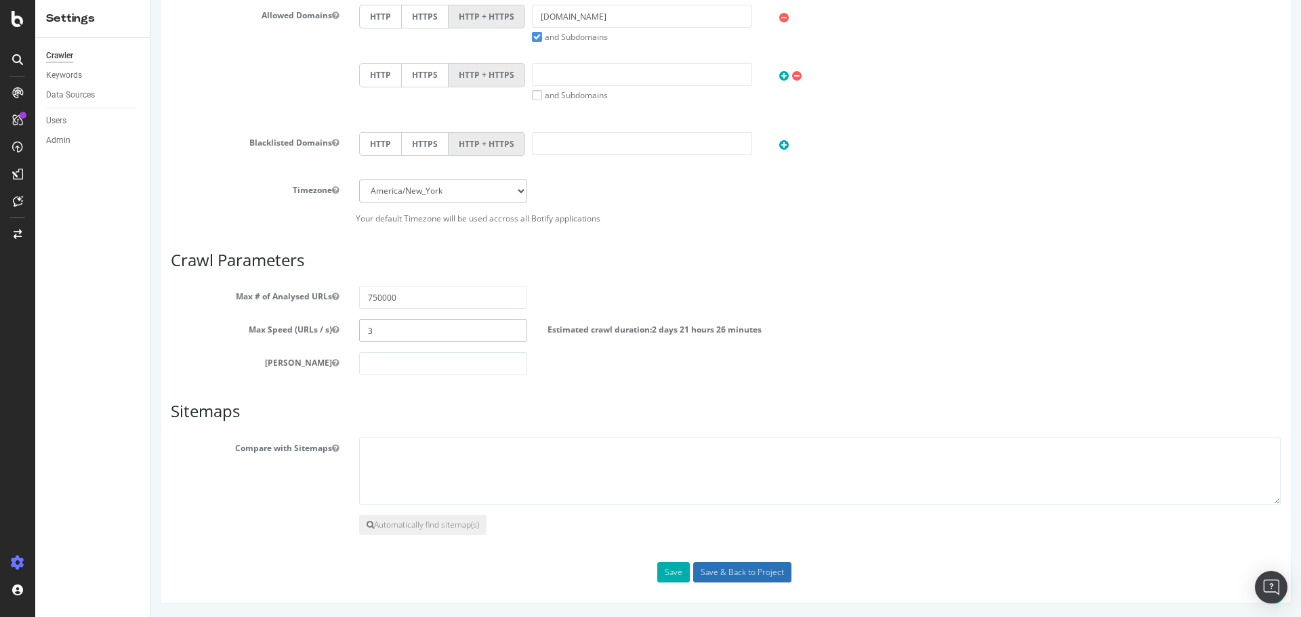
type input "3"
click at [755, 564] on input "Save & Back to Project" at bounding box center [742, 572] width 98 height 20
